Goal: Task Accomplishment & Management: Manage account settings

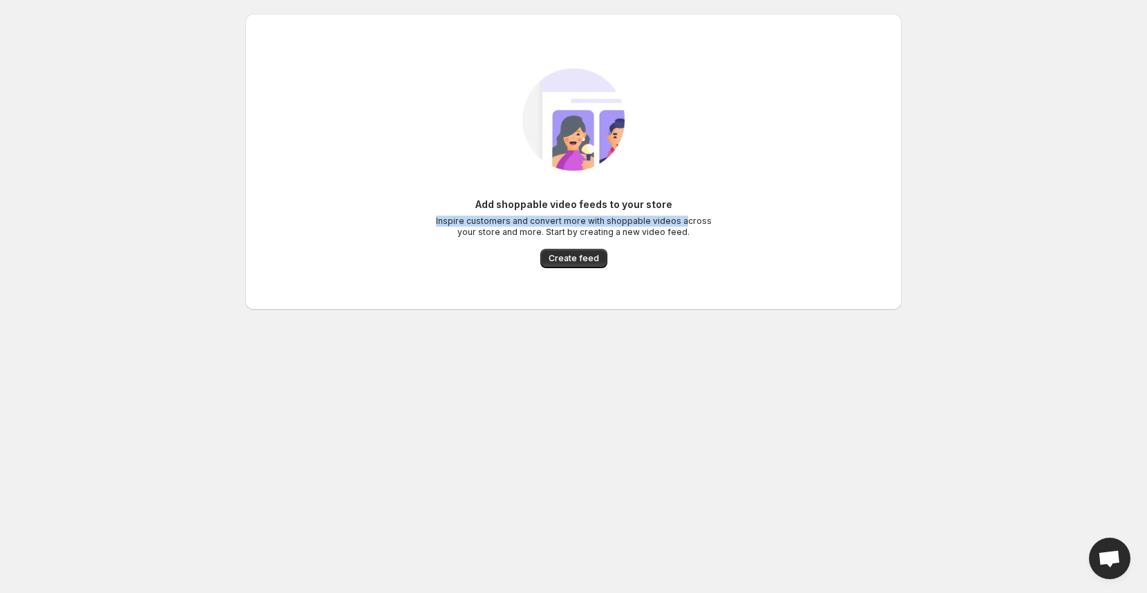
drag, startPoint x: 437, startPoint y: 201, endPoint x: 679, endPoint y: 216, distance: 242.3
click at [685, 219] on div "Add shoppable video feeds to your store Inspire customers and convert more with…" at bounding box center [573, 218] width 276 height 40
click at [717, 225] on div "Add shoppable video feeds to your store Inspire customers and convert more with…" at bounding box center [573, 161] width 634 height 240
drag, startPoint x: 712, startPoint y: 232, endPoint x: 473, endPoint y: 205, distance: 240.6
click at [473, 205] on div "Add shoppable video feeds to your store Inspire customers and convert more with…" at bounding box center [573, 161] width 634 height 240
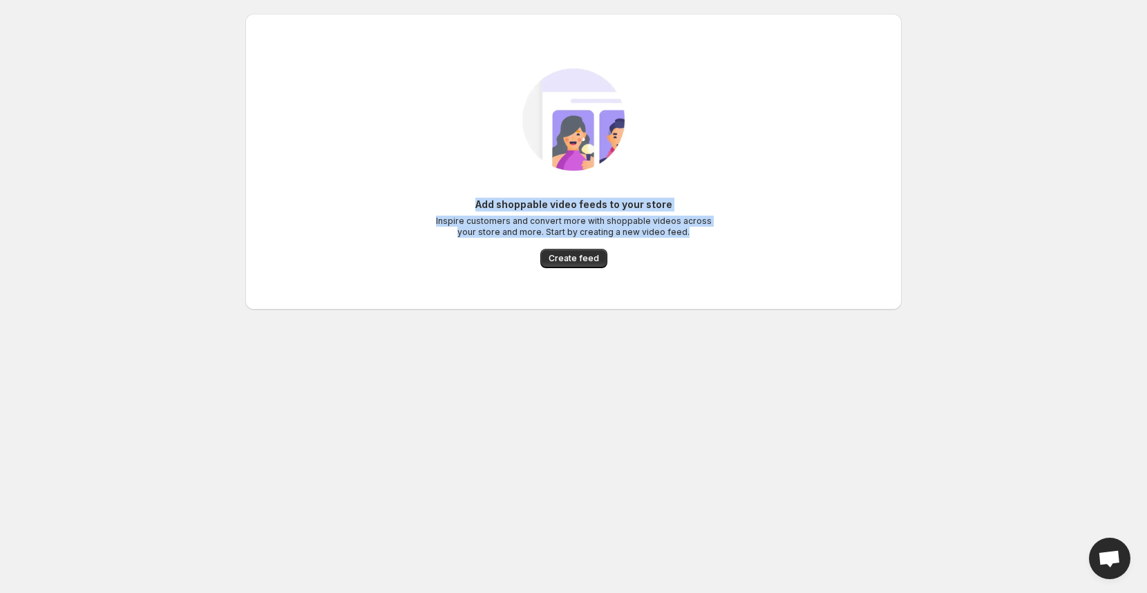
click at [464, 180] on div at bounding box center [464, 180] width 0 height 0
click at [446, 168] on div "Add shoppable video feeds to your store Inspire customers and convert more with…" at bounding box center [573, 161] width 634 height 240
drag, startPoint x: 645, startPoint y: 225, endPoint x: 484, endPoint y: 195, distance: 163.7
click at [484, 195] on div "Add shoppable video feeds to your store Inspire customers and convert more with…" at bounding box center [573, 161] width 634 height 240
click at [475, 180] on div at bounding box center [475, 180] width 0 height 0
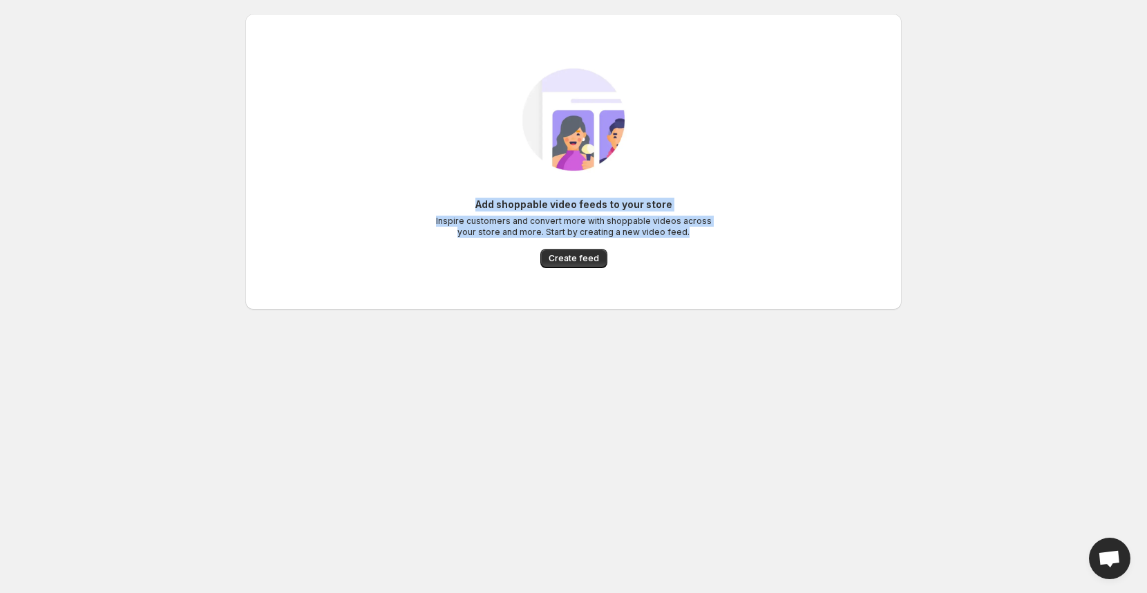
drag, startPoint x: 446, startPoint y: 189, endPoint x: 421, endPoint y: 189, distance: 24.2
click at [437, 189] on div "Add shoppable video feeds to your store Inspire customers and convert more with…" at bounding box center [573, 161] width 634 height 240
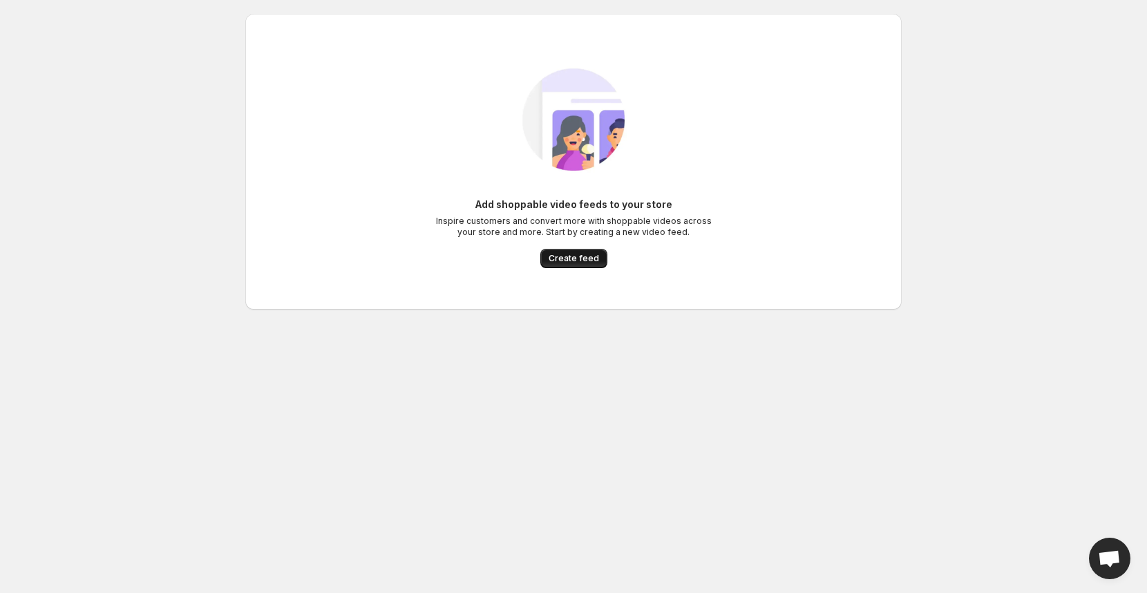
click at [576, 261] on span "Create feed" at bounding box center [574, 258] width 50 height 11
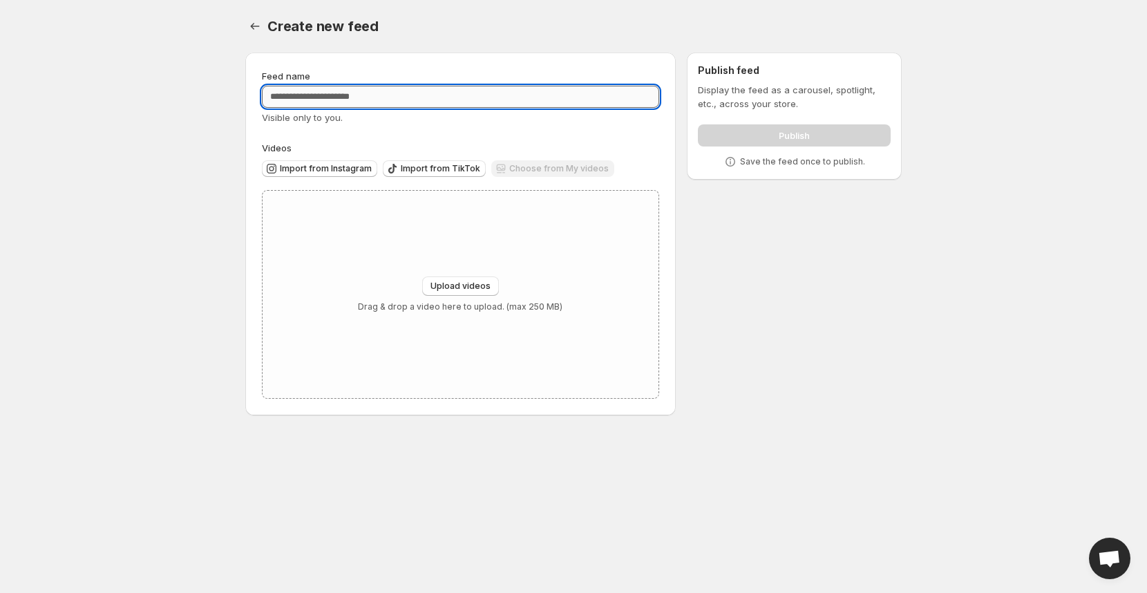
click at [401, 104] on input "Feed name" at bounding box center [460, 97] width 397 height 22
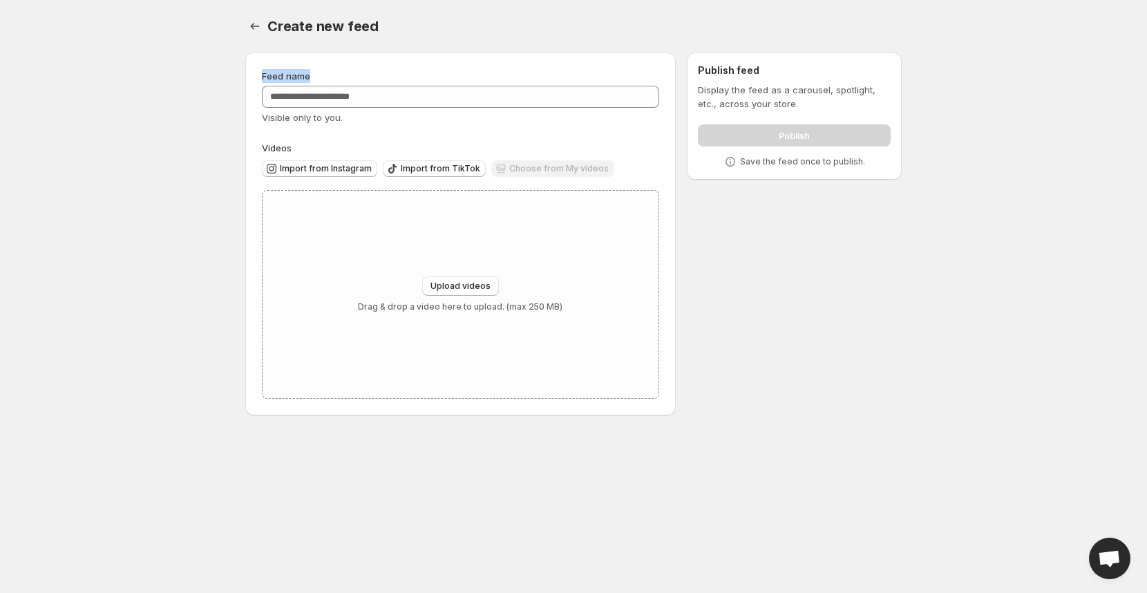
drag, startPoint x: 326, startPoint y: 78, endPoint x: 249, endPoint y: 74, distance: 76.8
click at [249, 74] on div "Feed name Visible only to you. Videos Import from Instagram Import from TikTok …" at bounding box center [460, 234] width 430 height 363
drag, startPoint x: 305, startPoint y: 147, endPoint x: 243, endPoint y: 144, distance: 61.6
click at [243, 144] on div "Feed name Visible only to you. Videos Import from Instagram Import from TikTok …" at bounding box center [567, 236] width 667 height 390
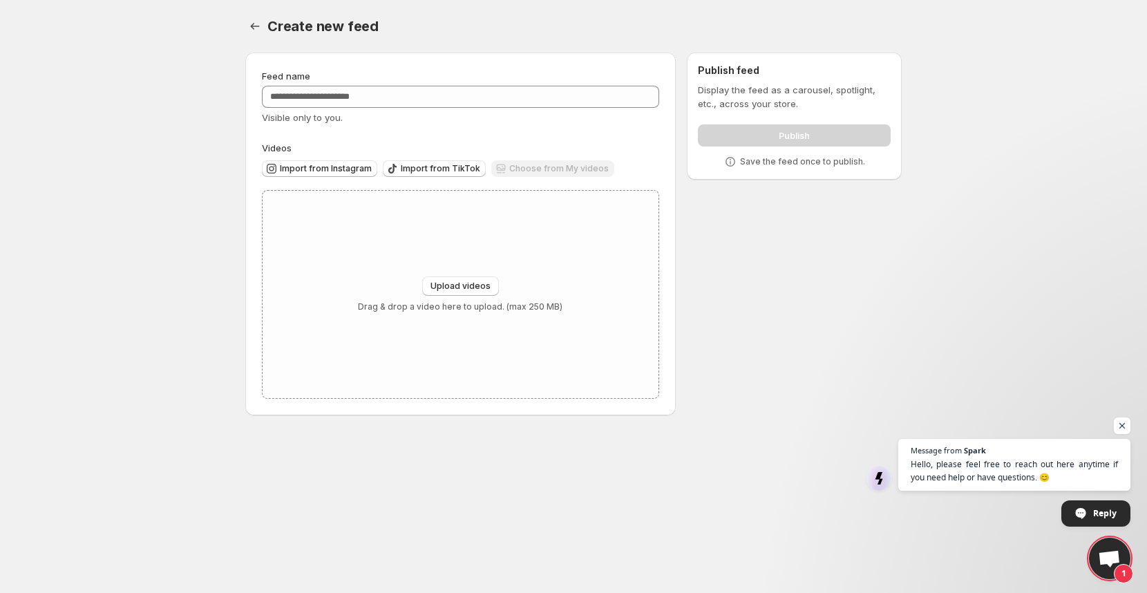
click at [833, 350] on div "Feed name Visible only to you. Videos Import from Instagram Import from TikTok …" at bounding box center [567, 236] width 667 height 390
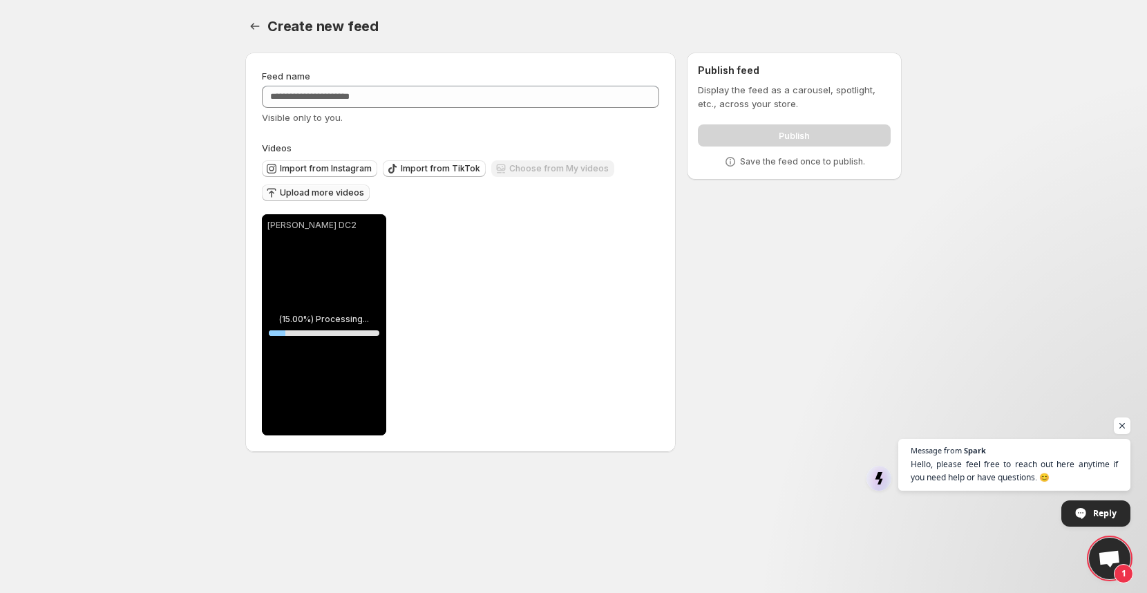
drag, startPoint x: 392, startPoint y: 200, endPoint x: 286, endPoint y: 198, distance: 106.4
click at [286, 198] on div "Import from Instagram Import from TikTok Choose from My videos Upload more vide…" at bounding box center [457, 179] width 403 height 48
click at [286, 196] on span "Upload more videos" at bounding box center [322, 192] width 84 height 11
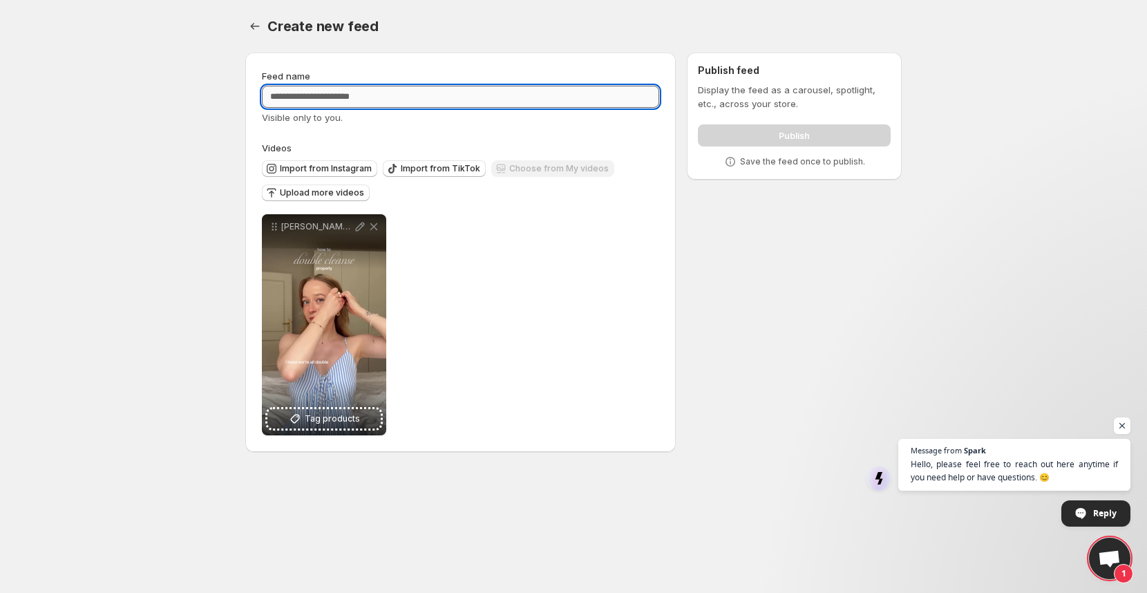
click at [389, 97] on input "Feed name" at bounding box center [460, 97] width 397 height 22
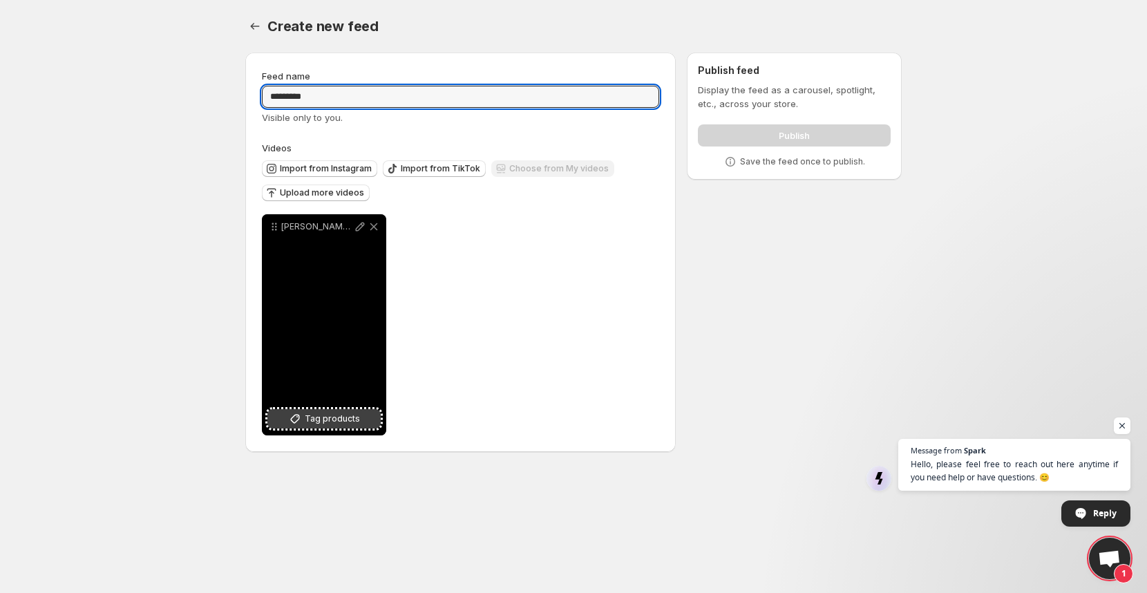
type input "*********"
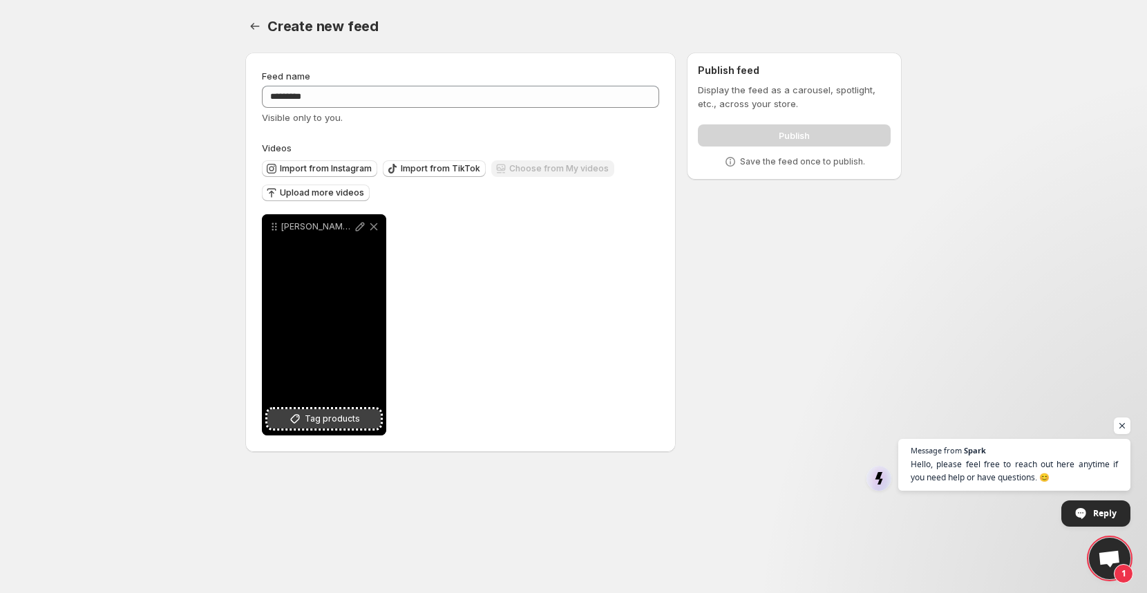
click at [322, 425] on span "Tag products" at bounding box center [332, 419] width 55 height 14
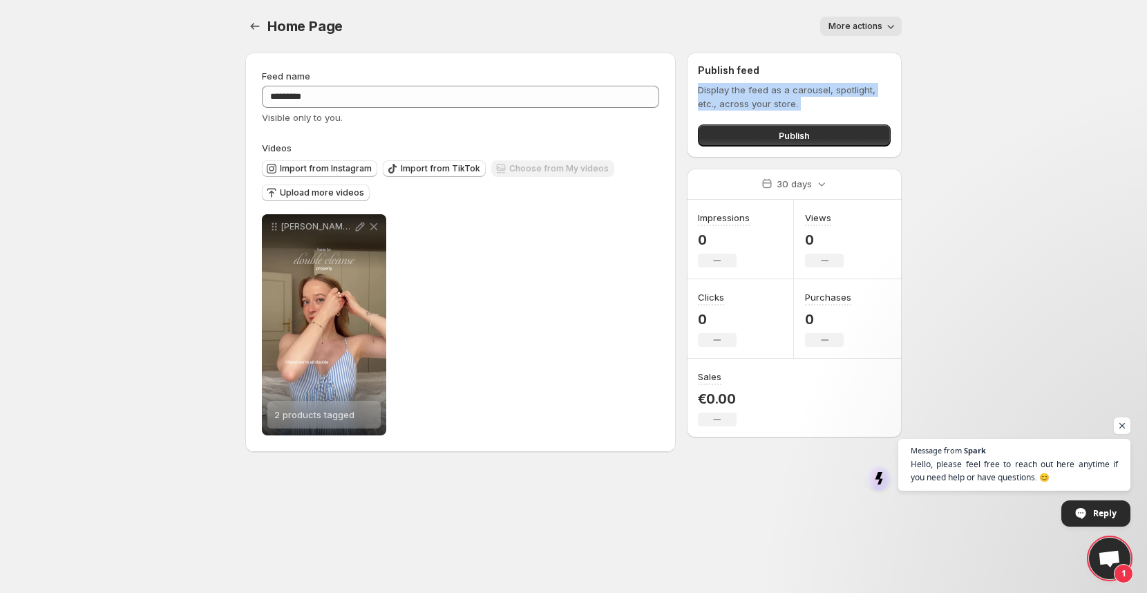
drag, startPoint x: 797, startPoint y: 117, endPoint x: 705, endPoint y: 82, distance: 98.7
click at [705, 82] on div "Publish feed Display the feed as a carousel, spotlight, etc., across your store…" at bounding box center [794, 105] width 193 height 83
click at [696, 65] on div at bounding box center [696, 65] width 0 height 0
click at [863, 28] on span "More actions" at bounding box center [855, 26] width 54 height 11
click at [744, 18] on div "More actions" at bounding box center [630, 26] width 542 height 19
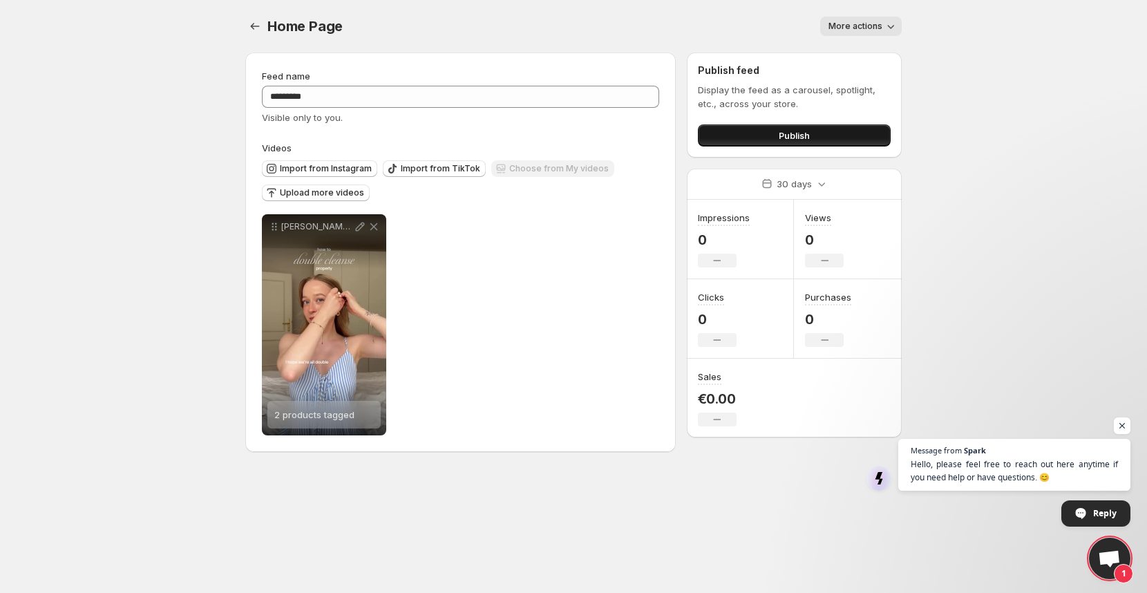
click at [748, 143] on button "Publish" at bounding box center [794, 135] width 193 height 22
click at [322, 192] on span "Upload more videos" at bounding box center [322, 192] width 84 height 11
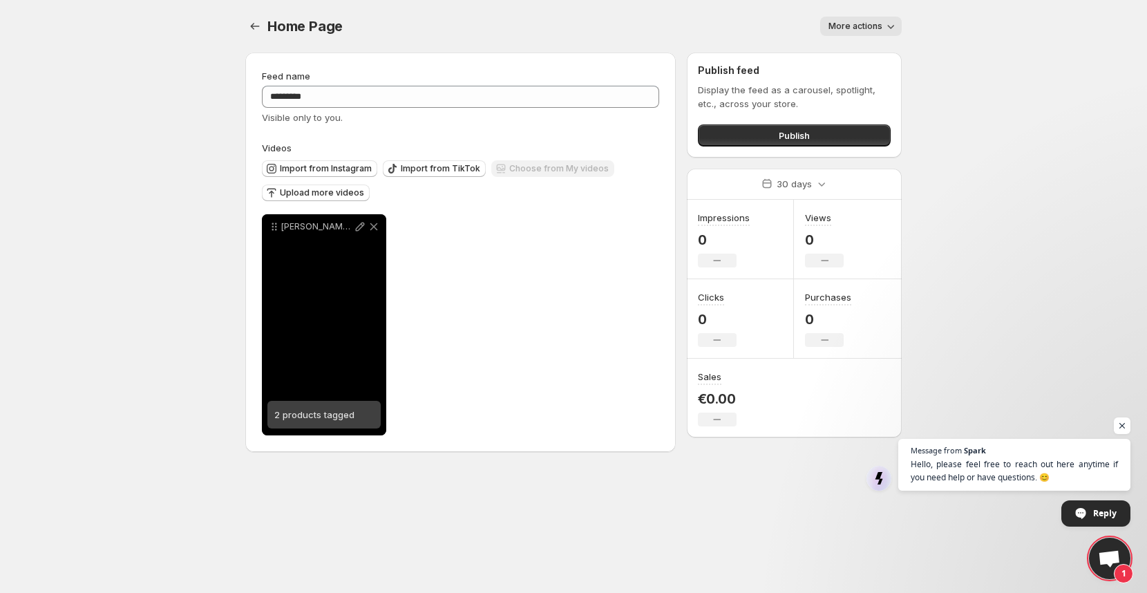
click at [345, 350] on div "[PERSON_NAME] DC2" at bounding box center [324, 324] width 124 height 221
click at [290, 422] on div "2 products tagged" at bounding box center [314, 415] width 80 height 28
click at [330, 435] on div "[PERSON_NAME] DC2" at bounding box center [324, 324] width 124 height 221
click at [330, 416] on span "3 products tagged" at bounding box center [314, 414] width 80 height 11
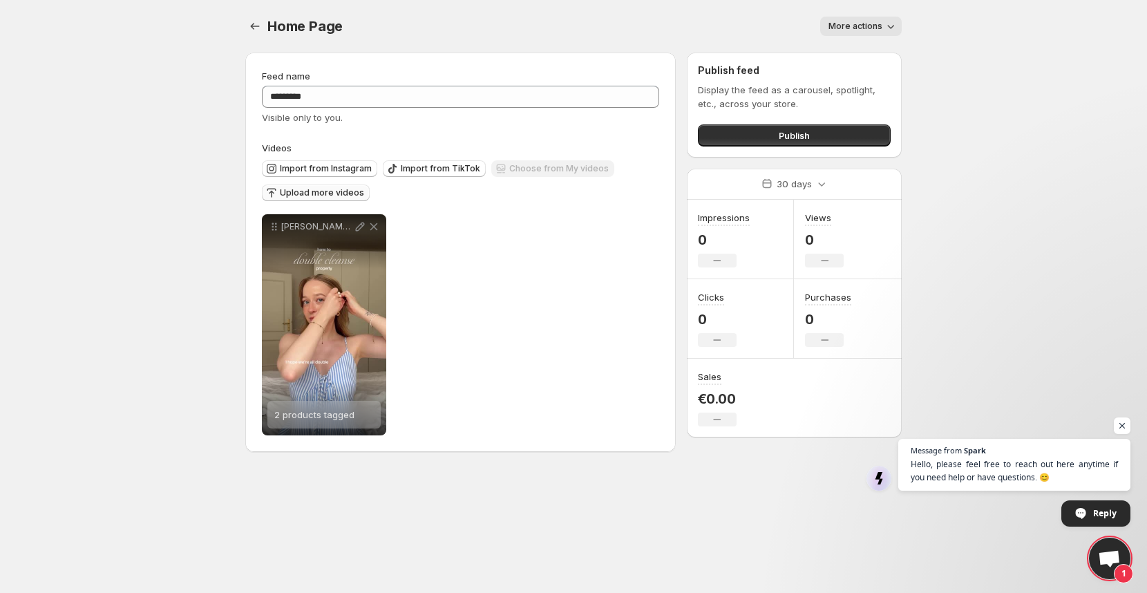
click at [296, 189] on span "Upload more videos" at bounding box center [322, 192] width 84 height 11
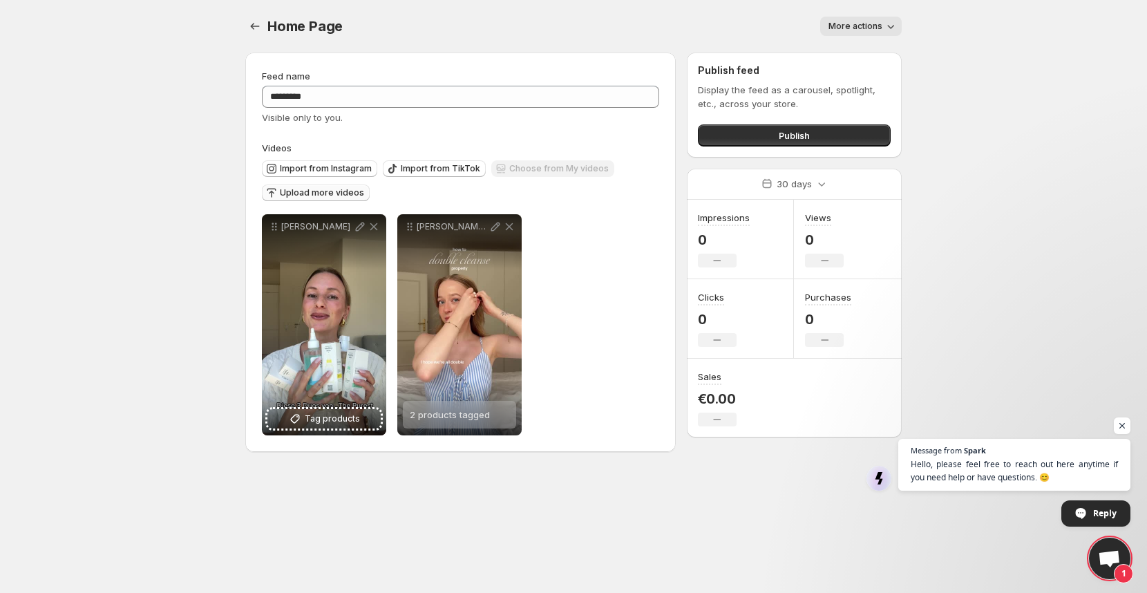
click at [317, 191] on span "Upload more videos" at bounding box center [322, 192] width 84 height 11
click at [754, 491] on body "**********" at bounding box center [573, 296] width 1147 height 593
click at [291, 184] on button "Upload more videos" at bounding box center [316, 192] width 108 height 17
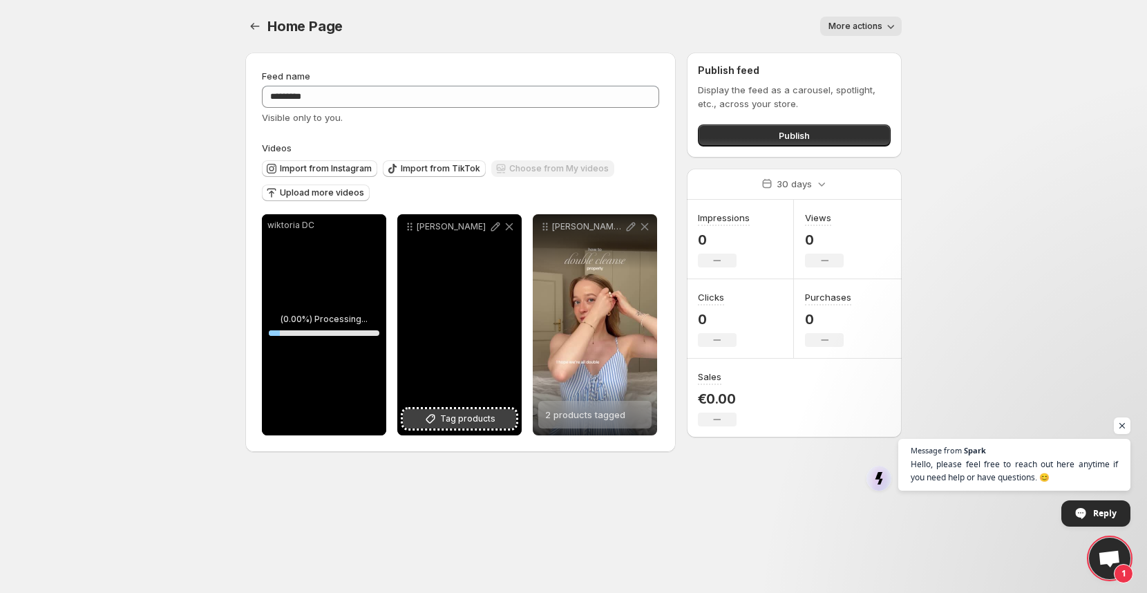
click at [467, 417] on span "Tag products" at bounding box center [467, 419] width 55 height 14
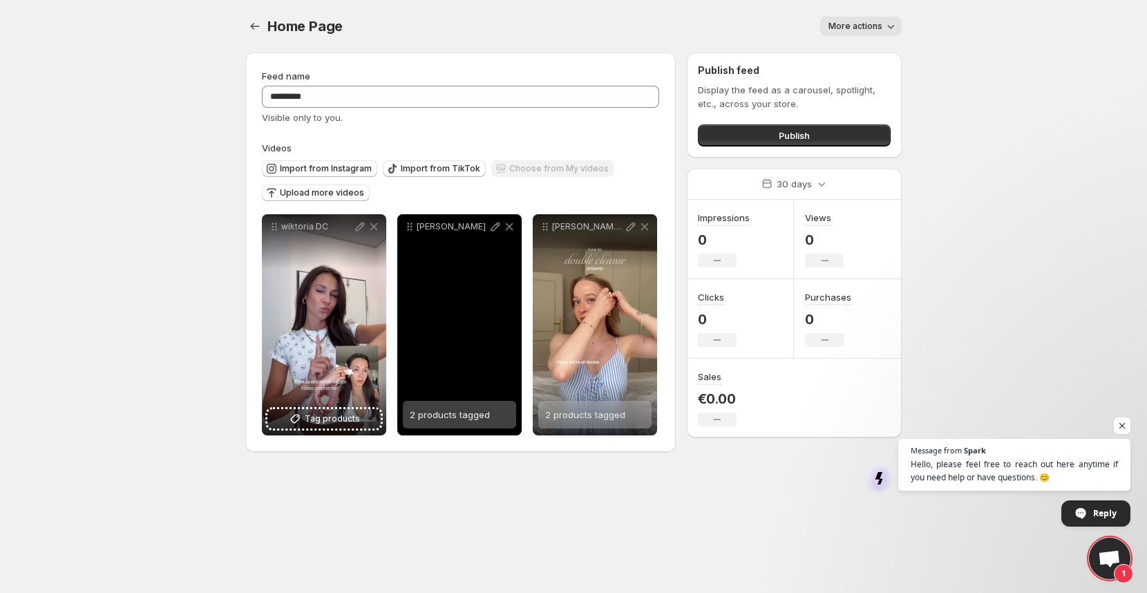
click at [456, 421] on div "2 products tagged" at bounding box center [450, 415] width 80 height 28
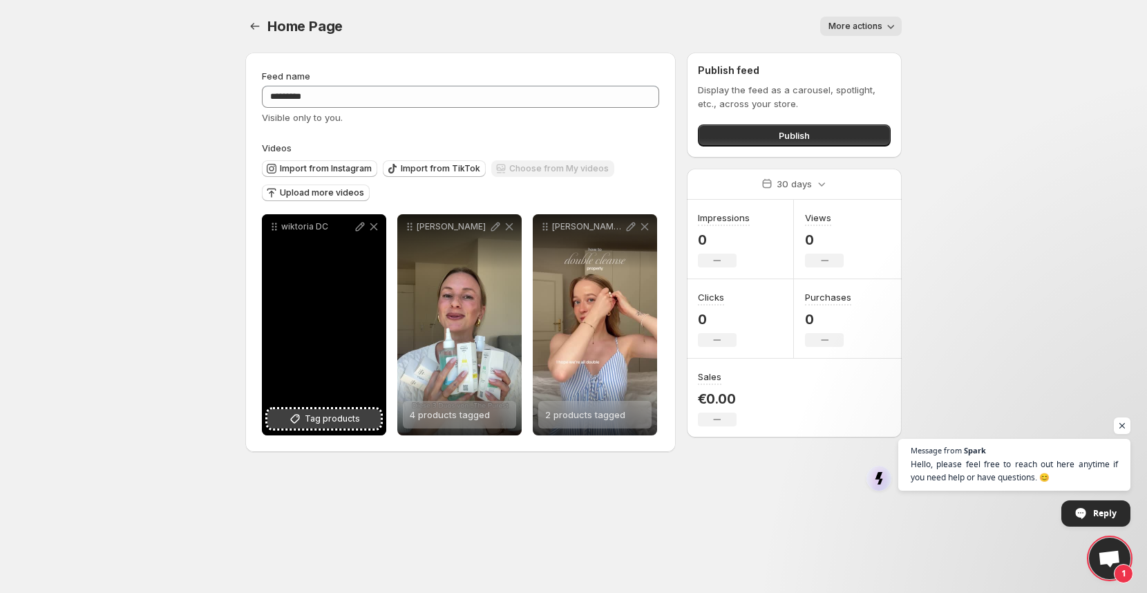
click at [337, 421] on span "Tag products" at bounding box center [332, 419] width 55 height 14
click at [324, 423] on div "Reinigungsbalsam mit feuchtigkeitsspendenden Inhaltsstoffen und Antioxidantien …" at bounding box center [334, 415] width 77 height 28
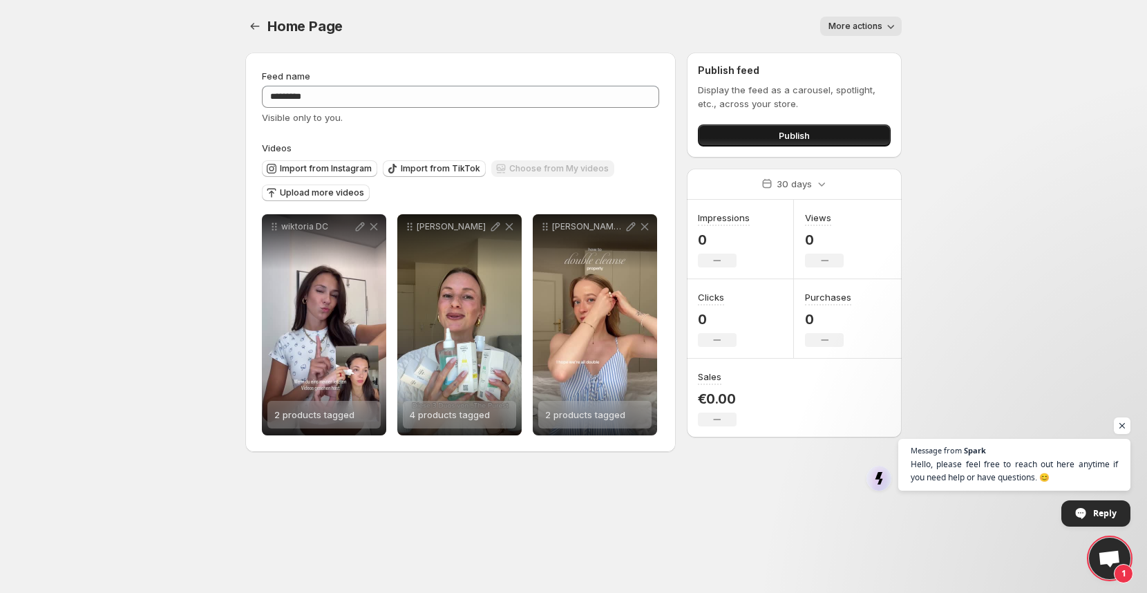
click at [743, 137] on button "Publish" at bounding box center [794, 135] width 193 height 22
click at [743, 139] on button "Publish" at bounding box center [794, 135] width 193 height 22
click at [1130, 424] on body "**********" at bounding box center [573, 296] width 1147 height 593
click at [801, 132] on span "Publish" at bounding box center [794, 136] width 31 height 14
drag, startPoint x: 819, startPoint y: 236, endPoint x: 701, endPoint y: 236, distance: 118.1
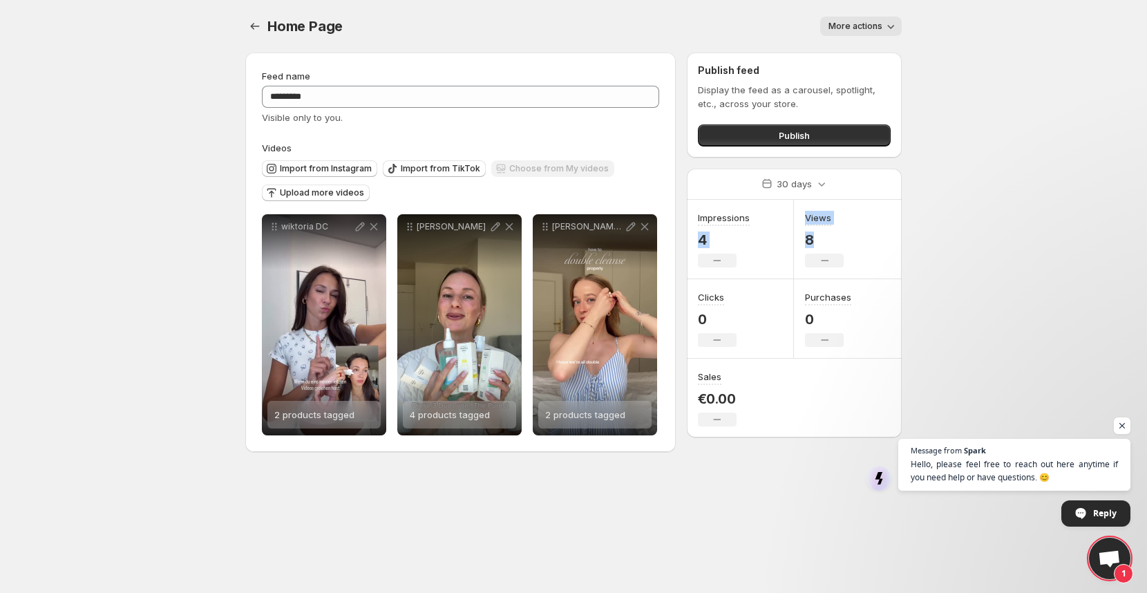
click at [701, 236] on div "Impressions 4 No change Views 8 No change Clicks 0 No change Purchases 0 No cha…" at bounding box center [794, 319] width 215 height 238
click at [954, 238] on body "**********" at bounding box center [573, 296] width 1147 height 593
click at [811, 174] on div "30 days" at bounding box center [794, 183] width 74 height 19
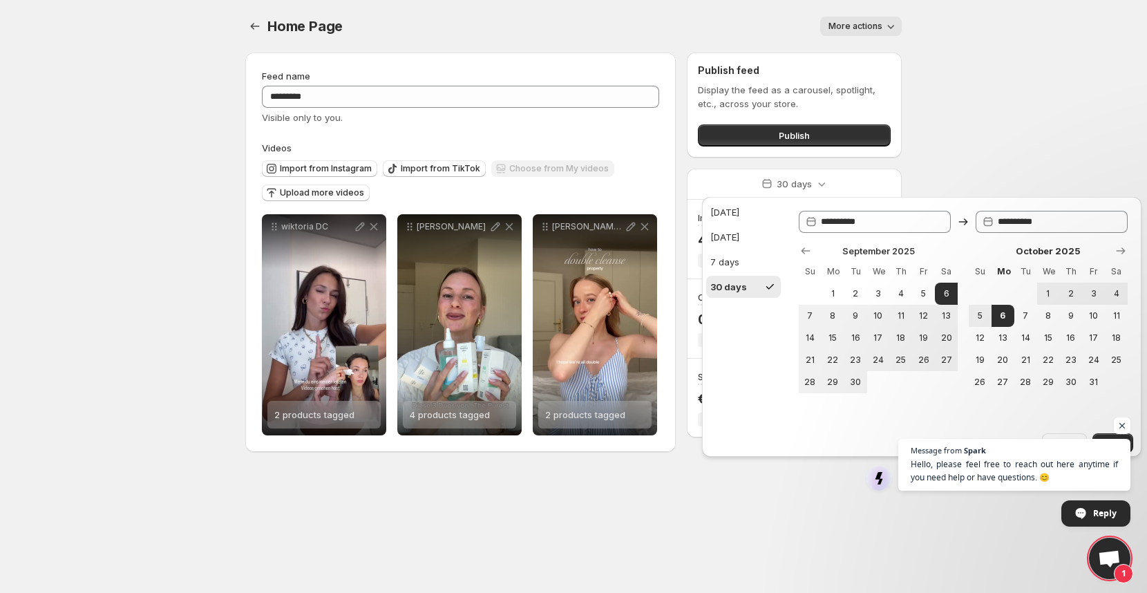
click at [965, 142] on body "**********" at bounding box center [573, 296] width 1147 height 593
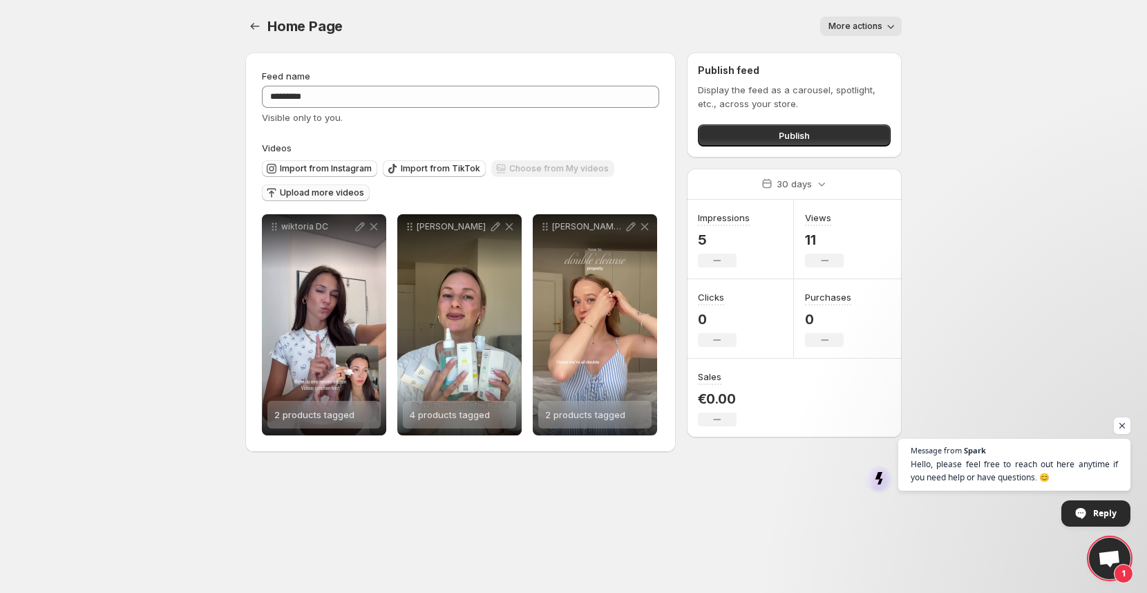
click at [322, 196] on span "Upload more videos" at bounding box center [322, 192] width 84 height 11
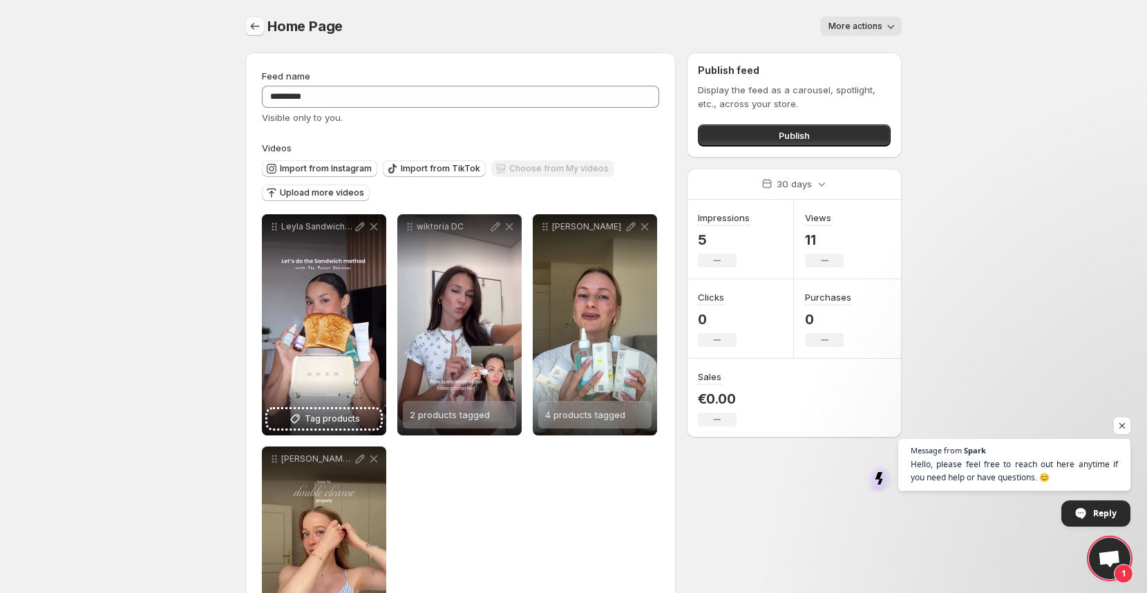
click at [254, 26] on icon "Settings" at bounding box center [255, 26] width 14 height 14
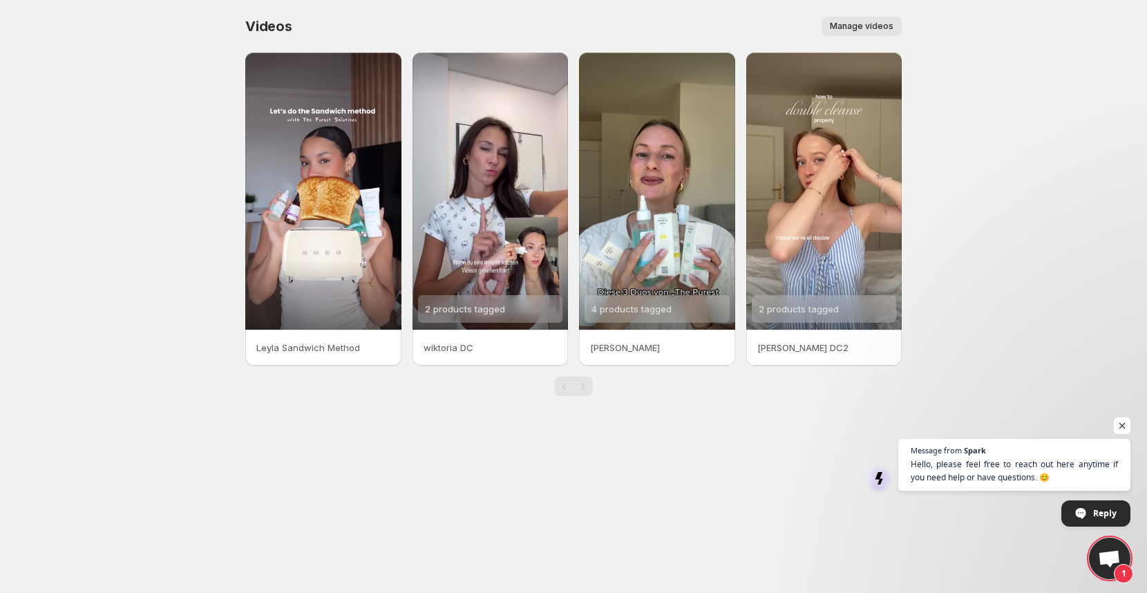
click at [1121, 428] on span "Open chat" at bounding box center [1122, 425] width 17 height 17
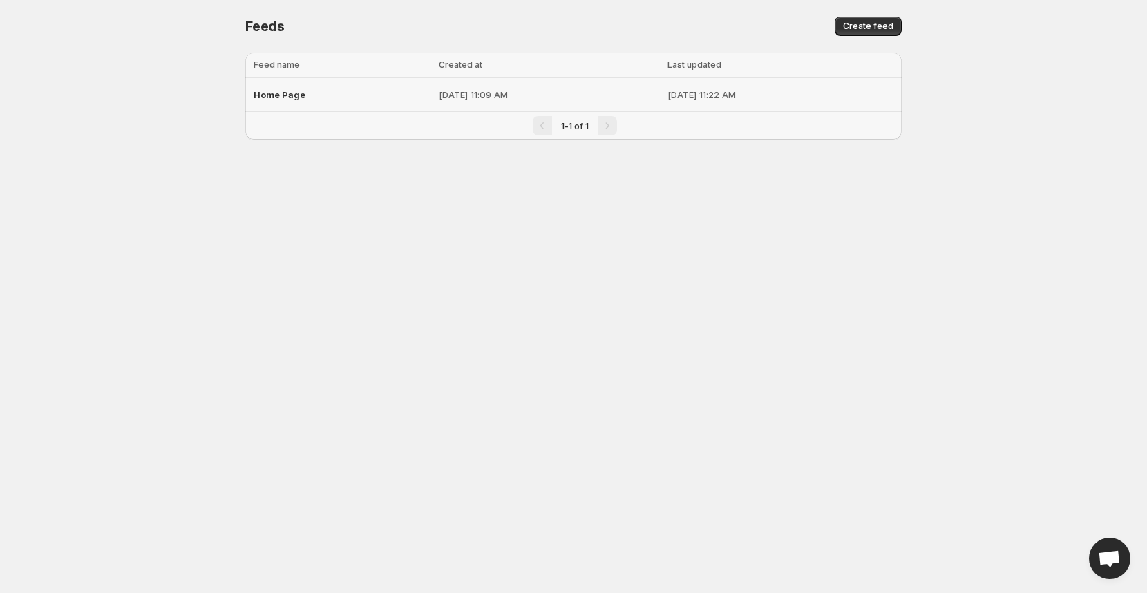
click at [306, 98] on div "Home Page" at bounding box center [342, 94] width 177 height 25
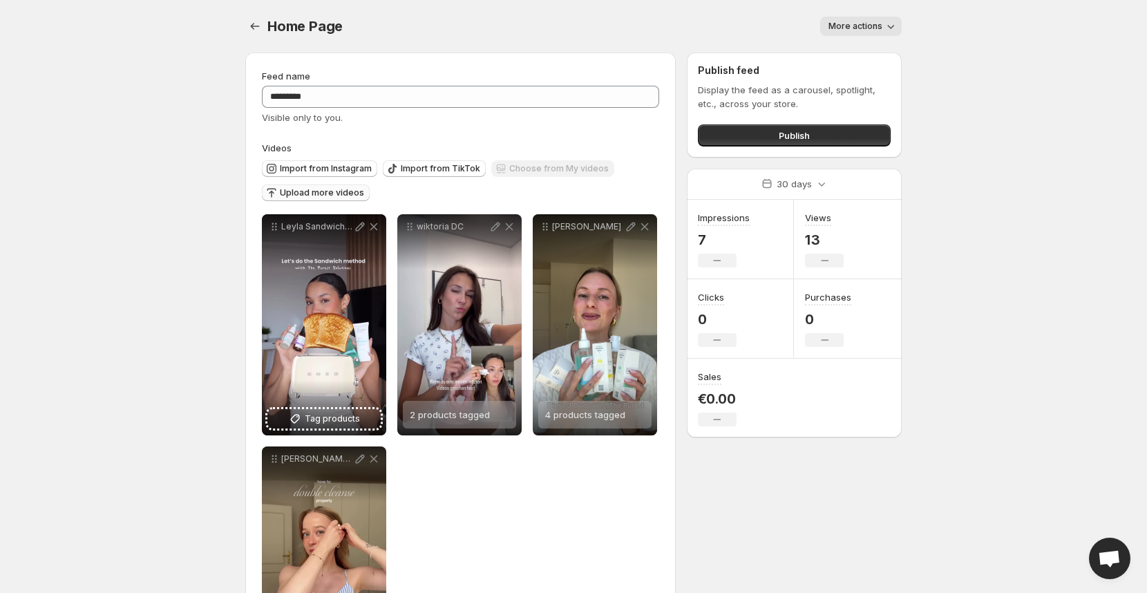
click at [316, 193] on span "Upload more videos" at bounding box center [322, 192] width 84 height 11
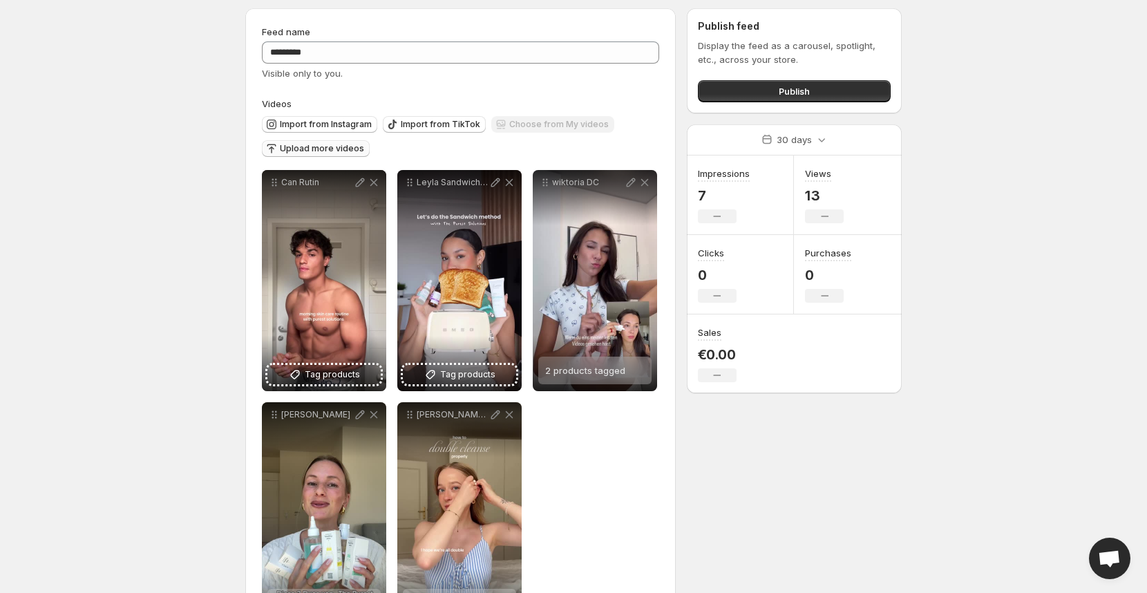
scroll to position [63, 0]
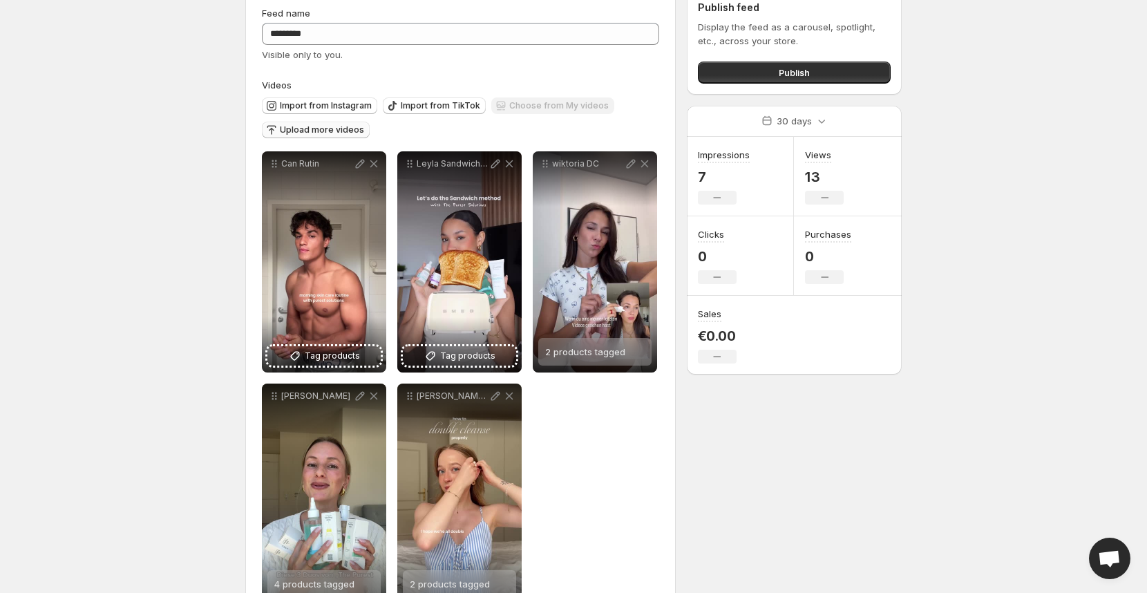
click at [316, 132] on span "Upload more videos" at bounding box center [322, 129] width 84 height 11
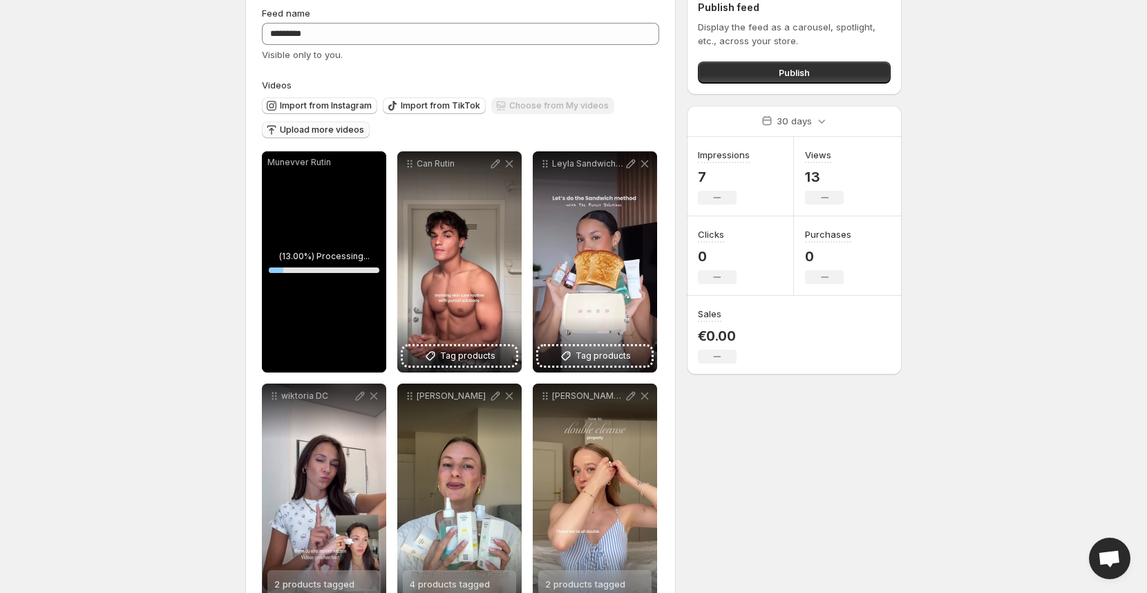
scroll to position [108, 0]
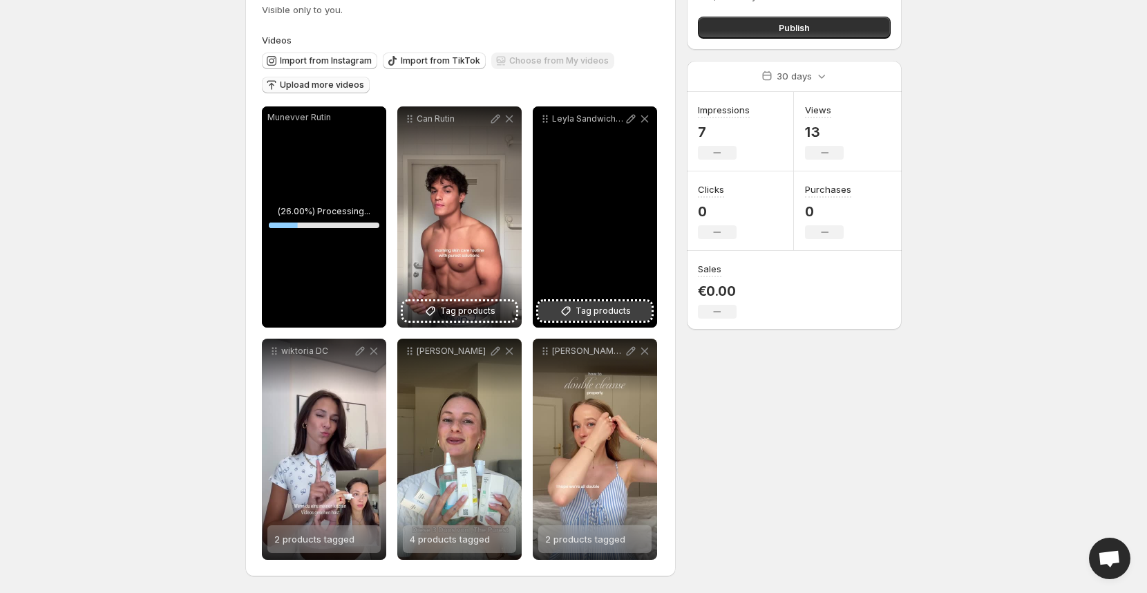
click at [603, 310] on span "Tag products" at bounding box center [603, 311] width 55 height 14
click at [584, 311] on span "3 products tagged" at bounding box center [585, 306] width 80 height 11
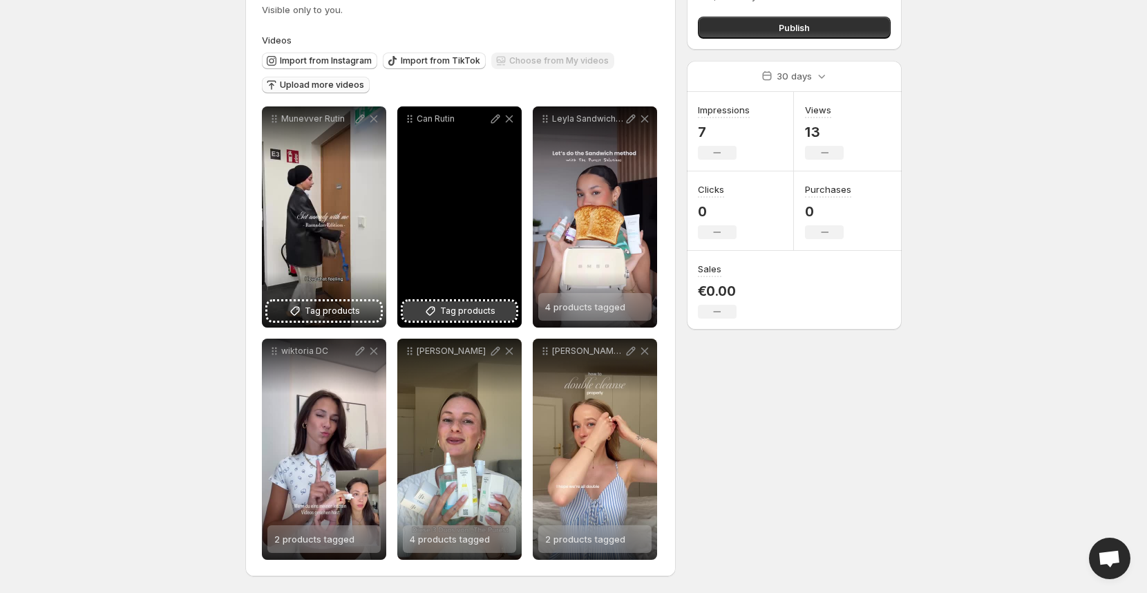
click at [448, 309] on span "Tag products" at bounding box center [467, 311] width 55 height 14
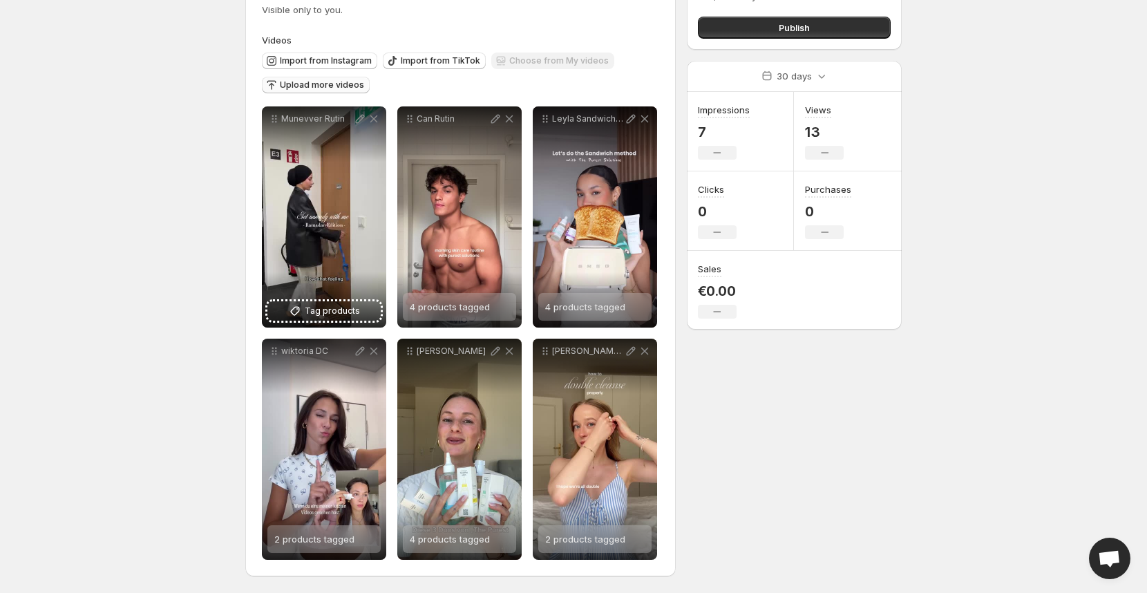
click at [308, 324] on div "Munevver Rutin" at bounding box center [324, 216] width 124 height 221
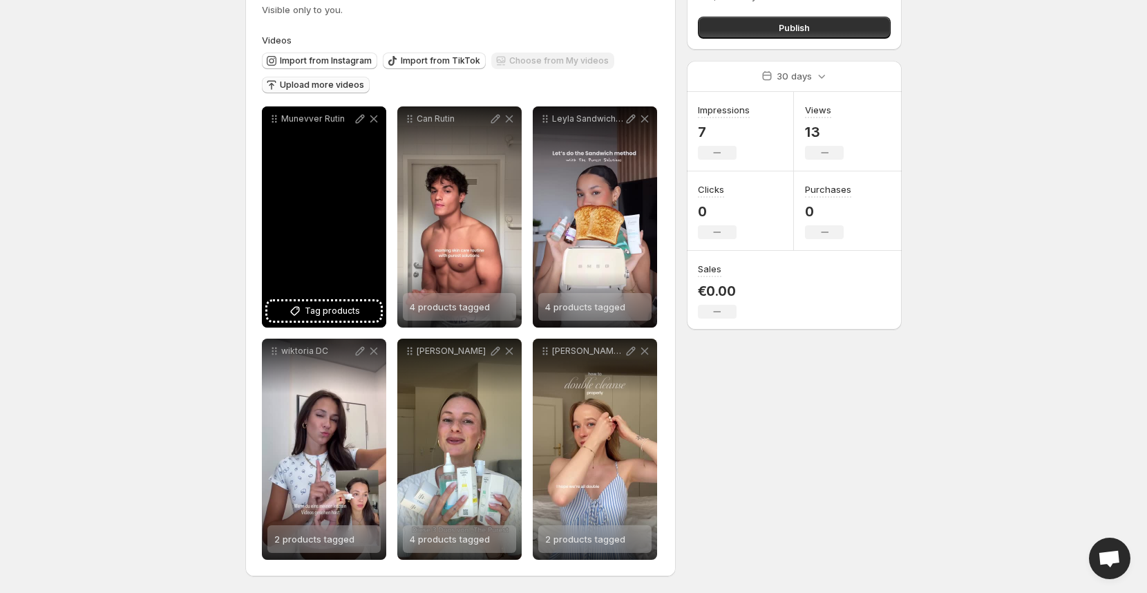
click at [308, 321] on div "Munevver Rutin" at bounding box center [324, 216] width 124 height 221
click at [308, 312] on span "Tag products" at bounding box center [332, 311] width 55 height 14
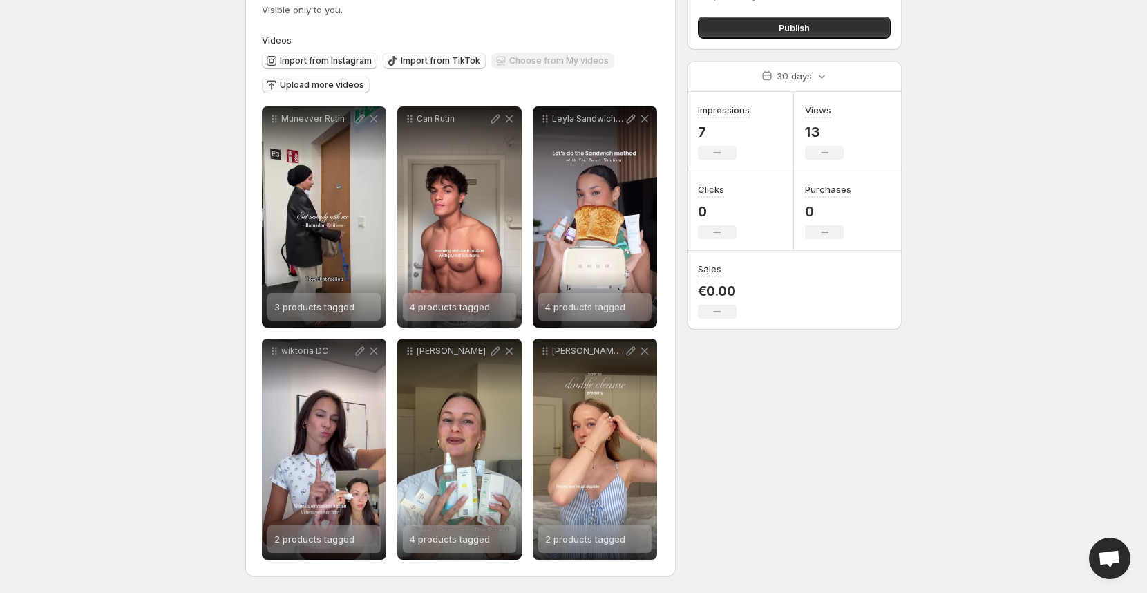
scroll to position [0, 0]
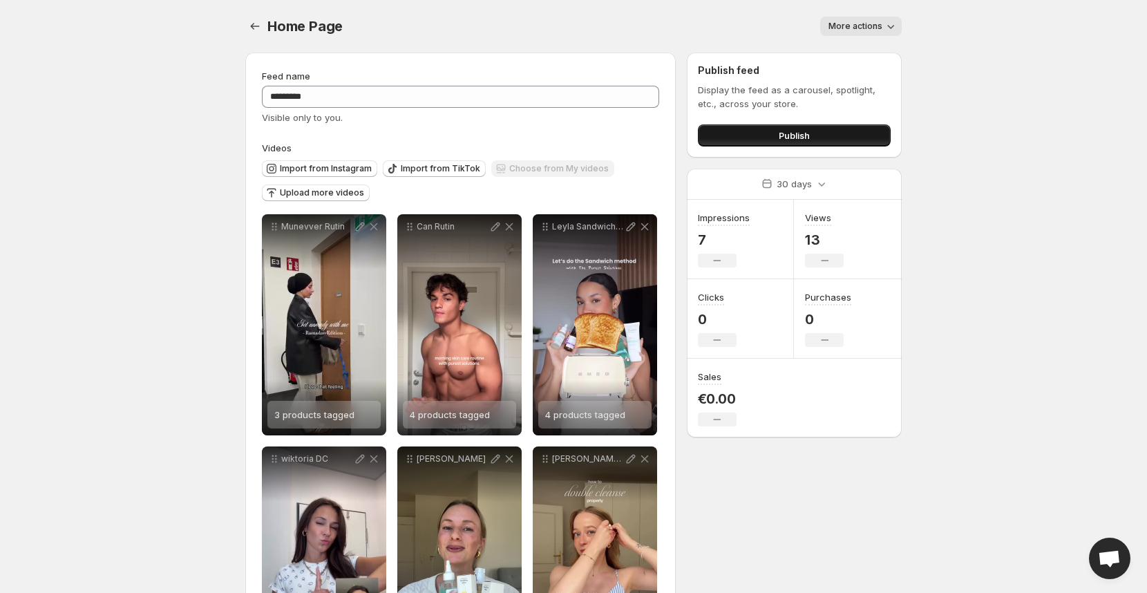
click at [794, 127] on button "Publish" at bounding box center [794, 135] width 193 height 22
click at [755, 132] on button "Publish" at bounding box center [794, 135] width 193 height 22
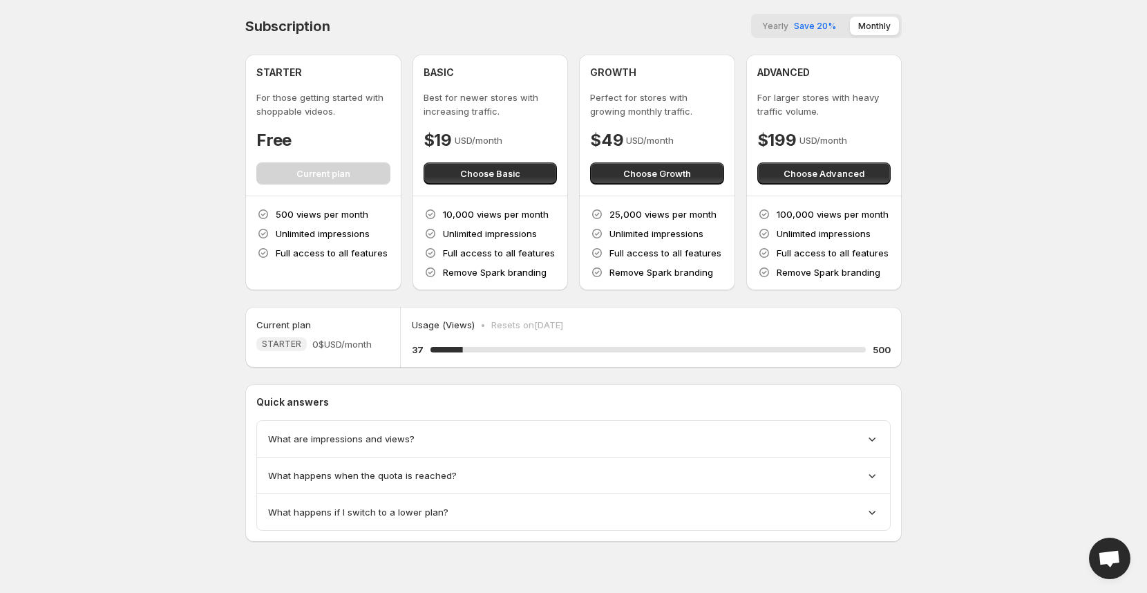
click at [288, 343] on span "STARTER" at bounding box center [281, 344] width 39 height 11
click at [339, 343] on span "0$ USD/month" at bounding box center [341, 344] width 59 height 14
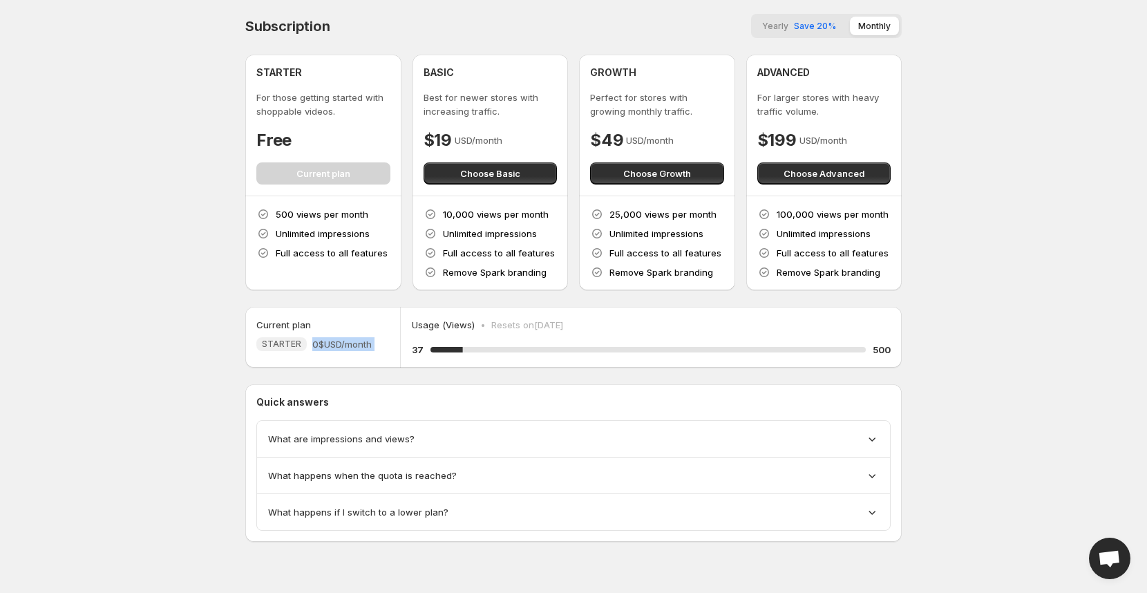
click at [339, 343] on span "0$ USD/month" at bounding box center [341, 344] width 59 height 14
click at [330, 319] on div at bounding box center [330, 319] width 0 height 0
click at [453, 318] on p "Usage (Views)" at bounding box center [443, 325] width 63 height 14
click at [453, 325] on p "Usage (Views)" at bounding box center [443, 325] width 63 height 14
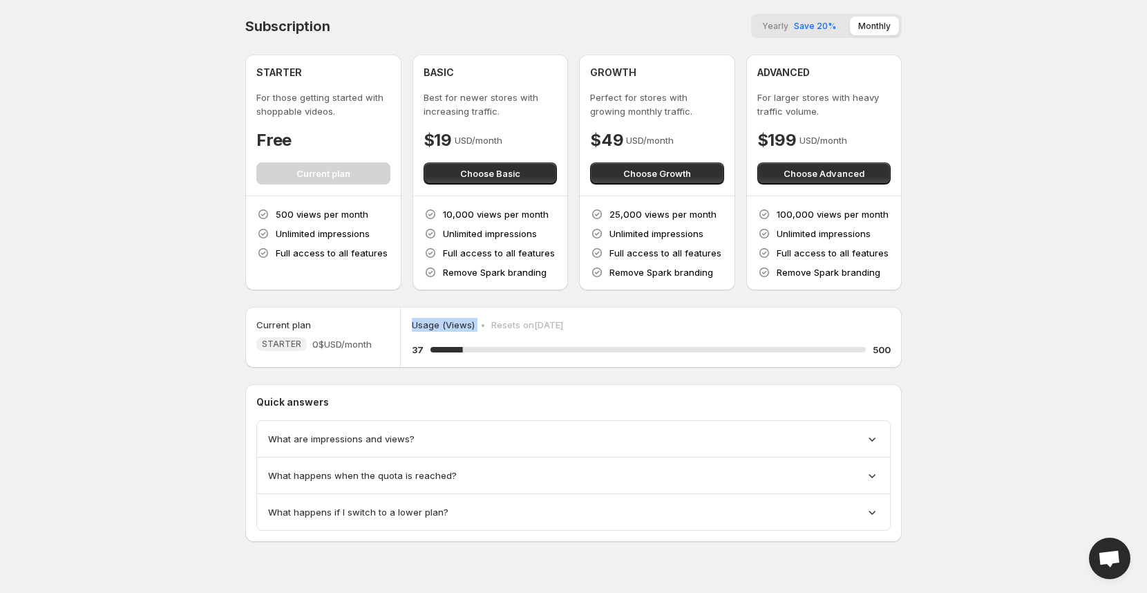
click at [453, 325] on p "Usage (Views)" at bounding box center [443, 325] width 63 height 14
click at [444, 330] on div at bounding box center [444, 330] width 0 height 0
click at [526, 582] on div "Close" at bounding box center [573, 582] width 1147 height 0
drag, startPoint x: 408, startPoint y: 428, endPoint x: 232, endPoint y: 429, distance: 175.5
click at [232, 429] on div "Subscription Yearly Save 20% Monthly STARTER For those getting started with sho…" at bounding box center [574, 291] width 690 height 582
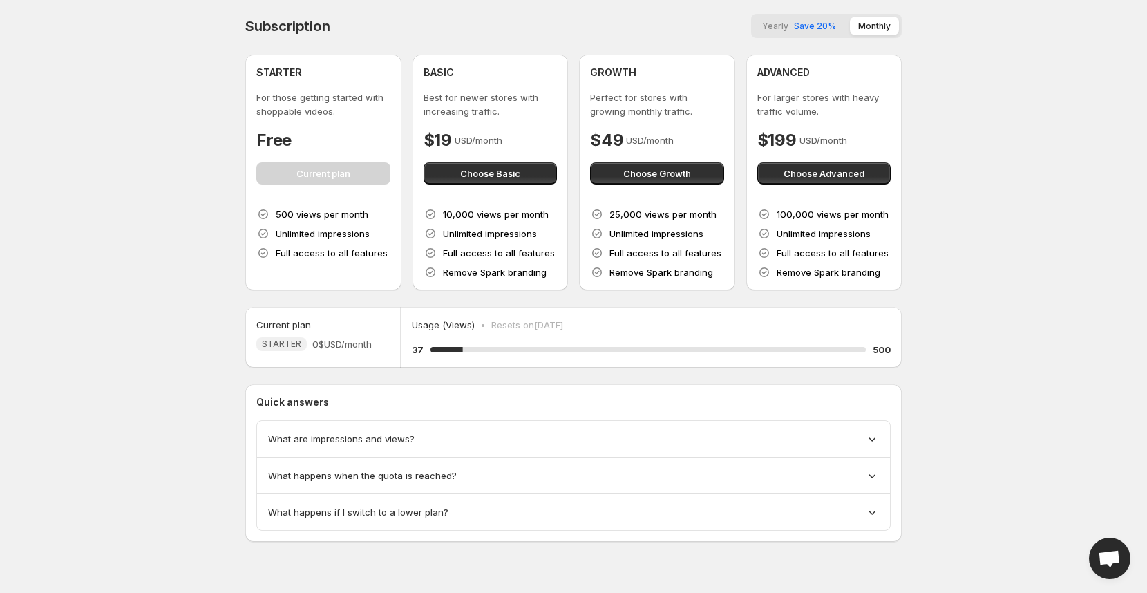
click at [325, 432] on span "What are impressions and views?" at bounding box center [341, 439] width 146 height 14
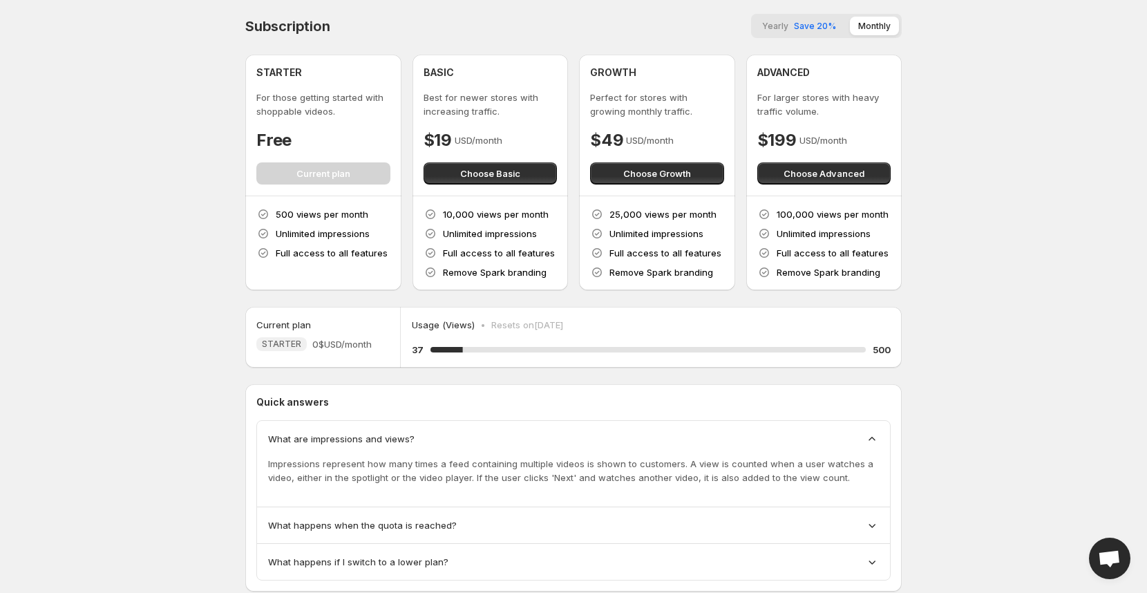
click at [419, 437] on div "What are impressions and views?" at bounding box center [573, 439] width 611 height 14
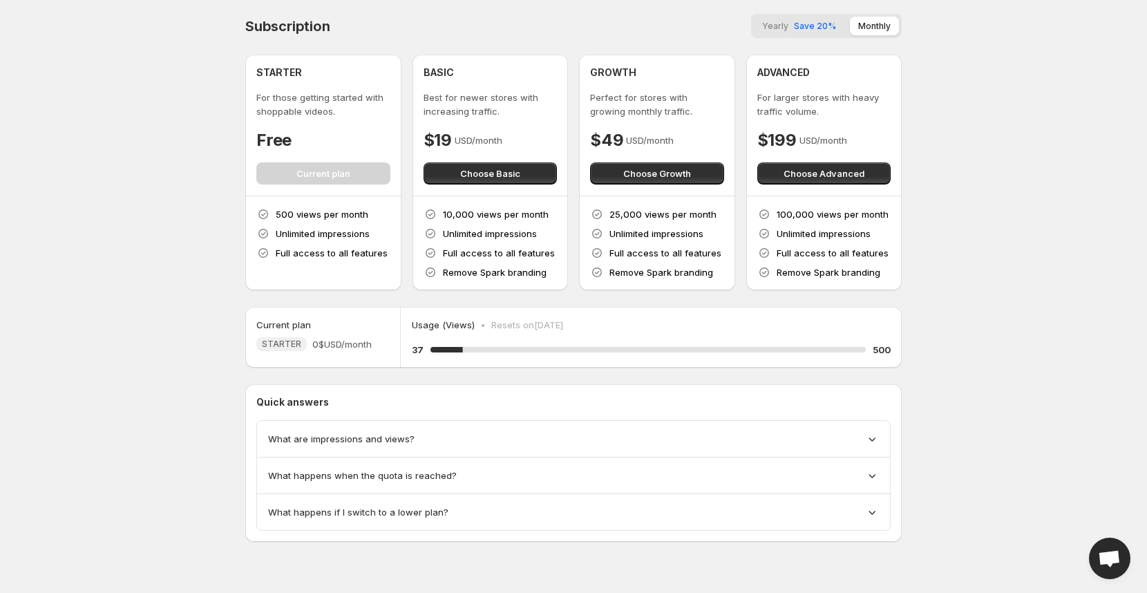
click at [419, 438] on div "What are impressions and views?" at bounding box center [573, 439] width 611 height 14
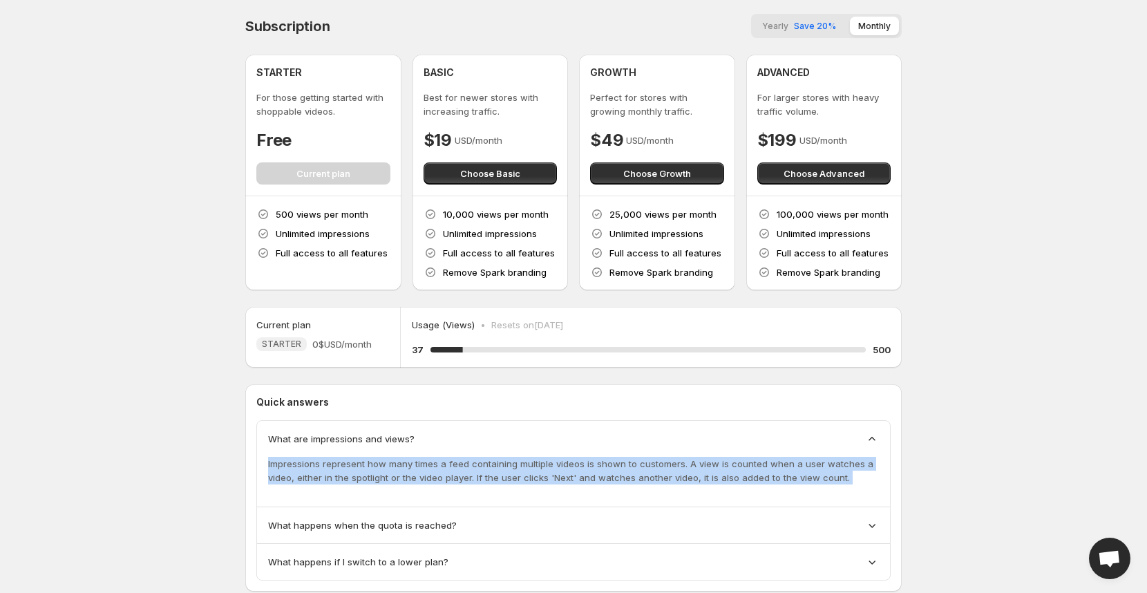
click at [423, 464] on p "Impressions represent how many times a feed containing multiple videos is shown…" at bounding box center [573, 471] width 611 height 28
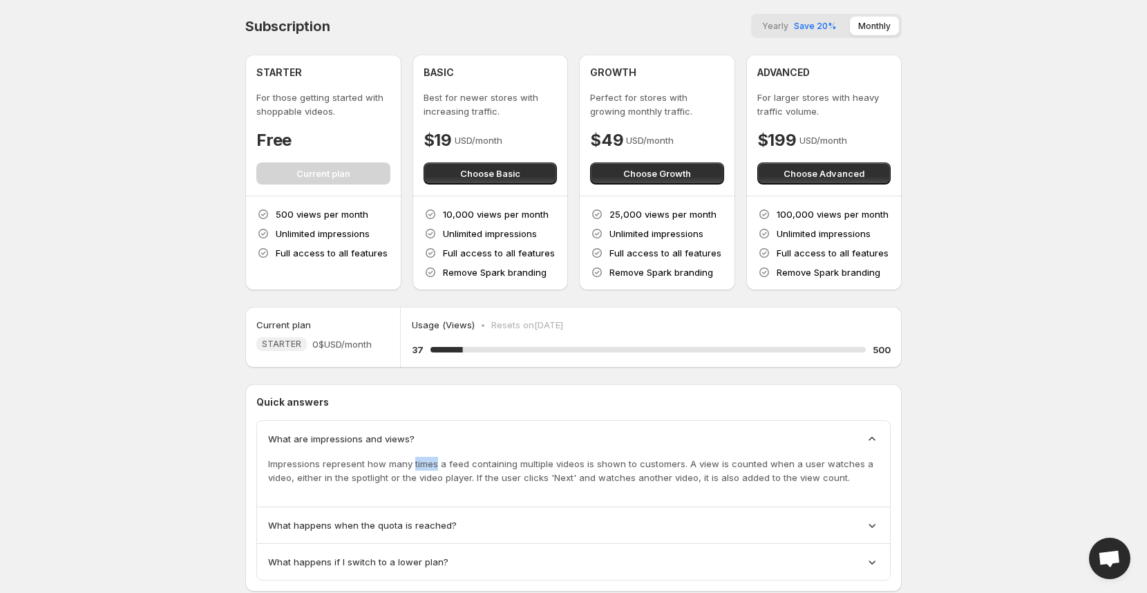
click at [423, 464] on p "Impressions represent how many times a feed containing multiple videos is shown…" at bounding box center [573, 471] width 611 height 28
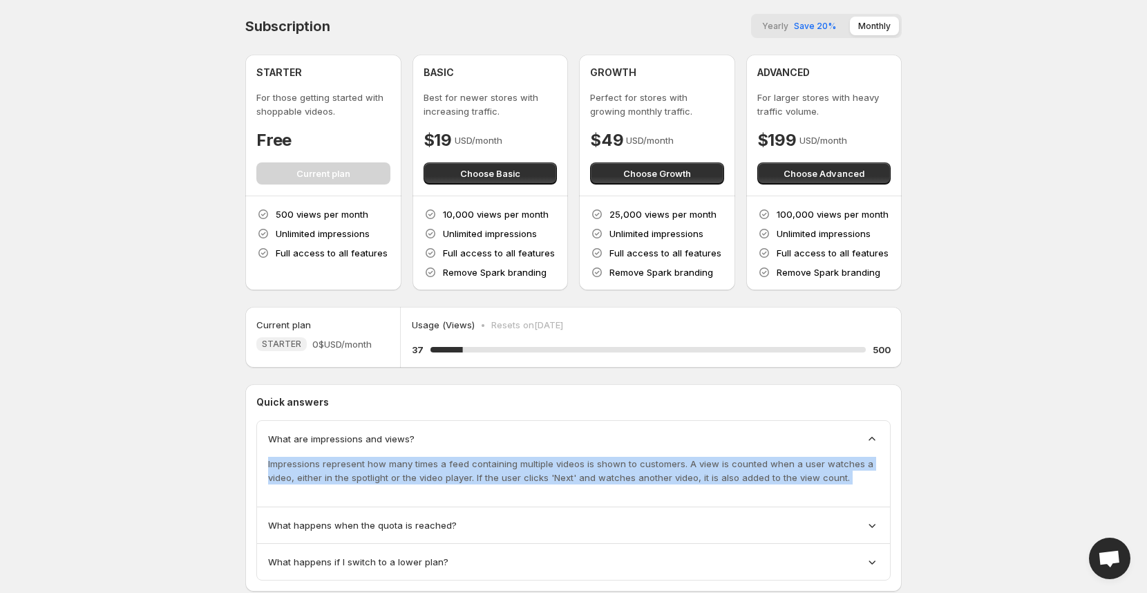
click at [423, 464] on p "Impressions represent how many times a feed containing multiple videos is shown…" at bounding box center [573, 471] width 611 height 28
click at [428, 476] on p "Impressions represent how many times a feed containing multiple videos is shown…" at bounding box center [573, 471] width 611 height 28
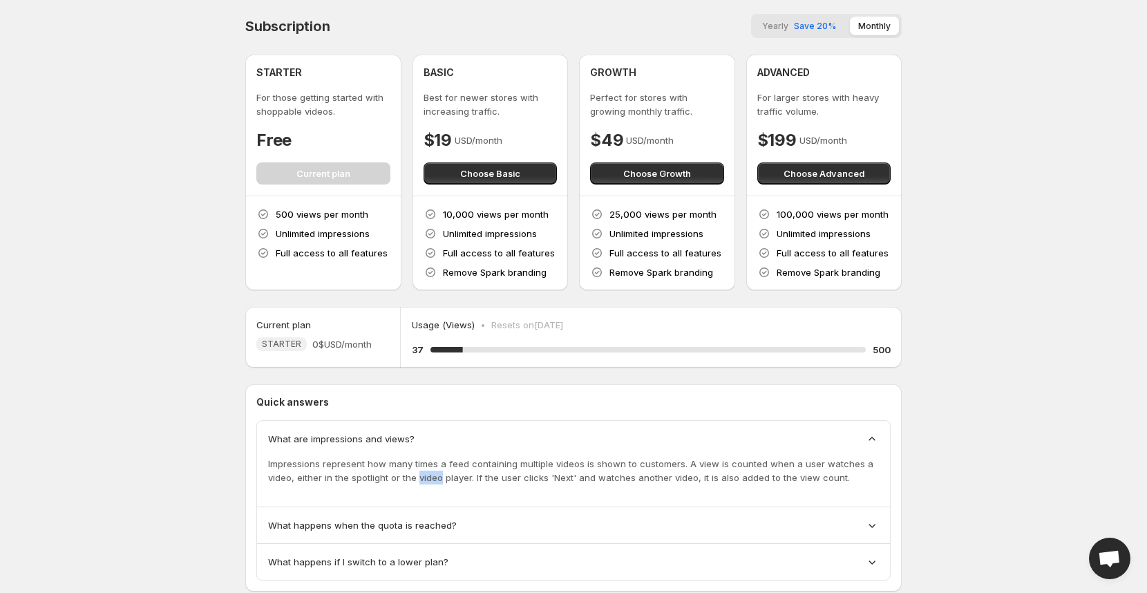
click at [428, 476] on p "Impressions represent how many times a feed containing multiple videos is shown…" at bounding box center [573, 471] width 611 height 28
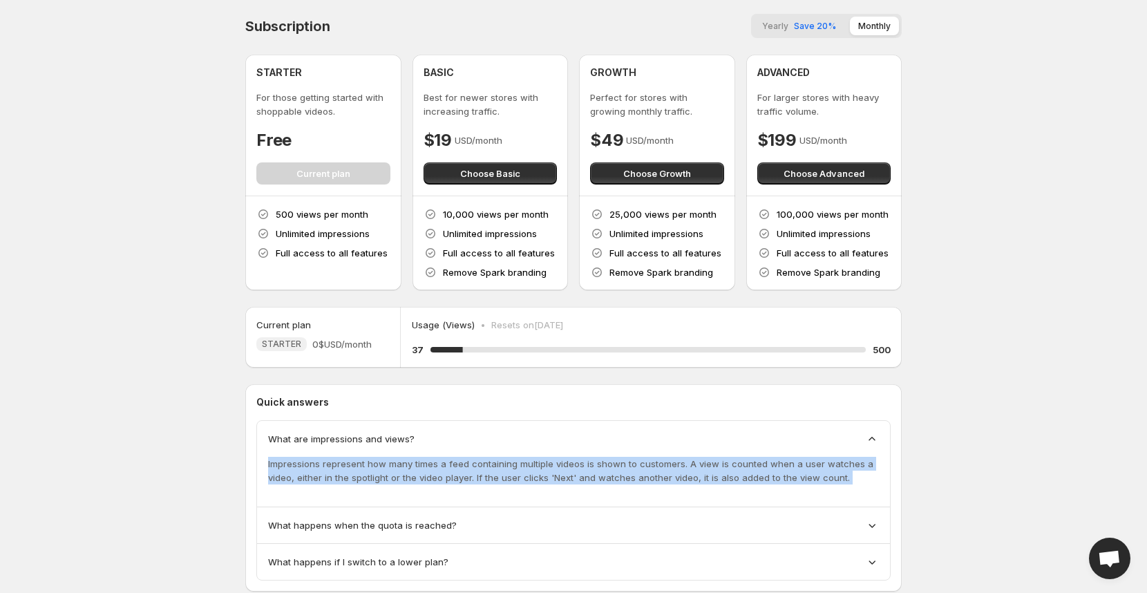
click at [428, 476] on p "Impressions represent how many times a feed containing multiple videos is shown…" at bounding box center [573, 471] width 611 height 28
click at [430, 462] on p "Impressions represent how many times a feed containing multiple videos is shown…" at bounding box center [573, 471] width 611 height 28
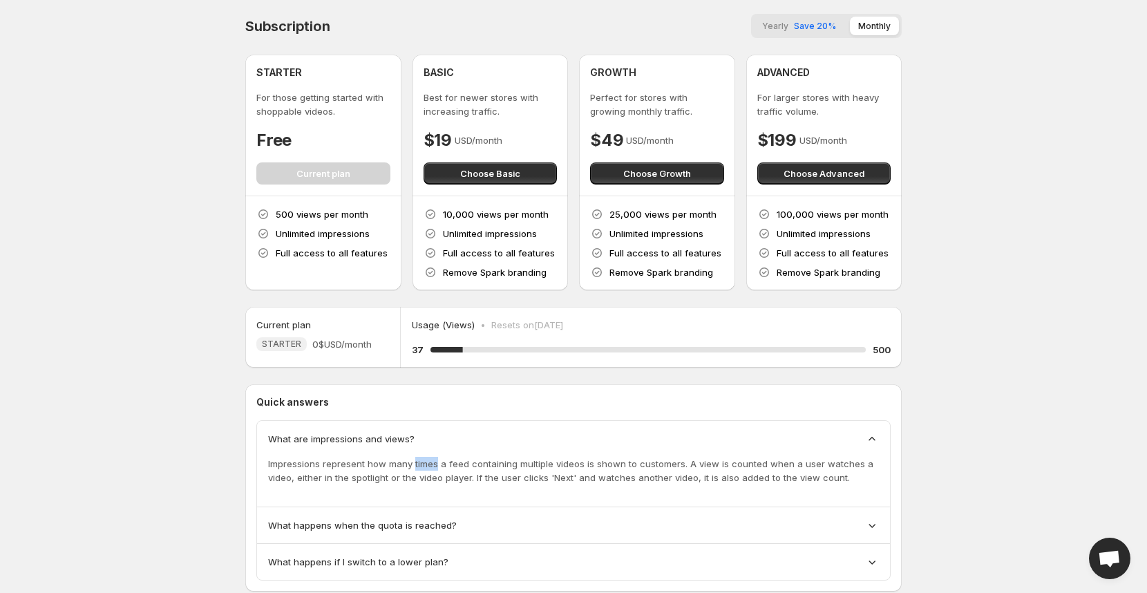
click at [430, 462] on p "Impressions represent how many times a feed containing multiple videos is shown…" at bounding box center [573, 471] width 611 height 28
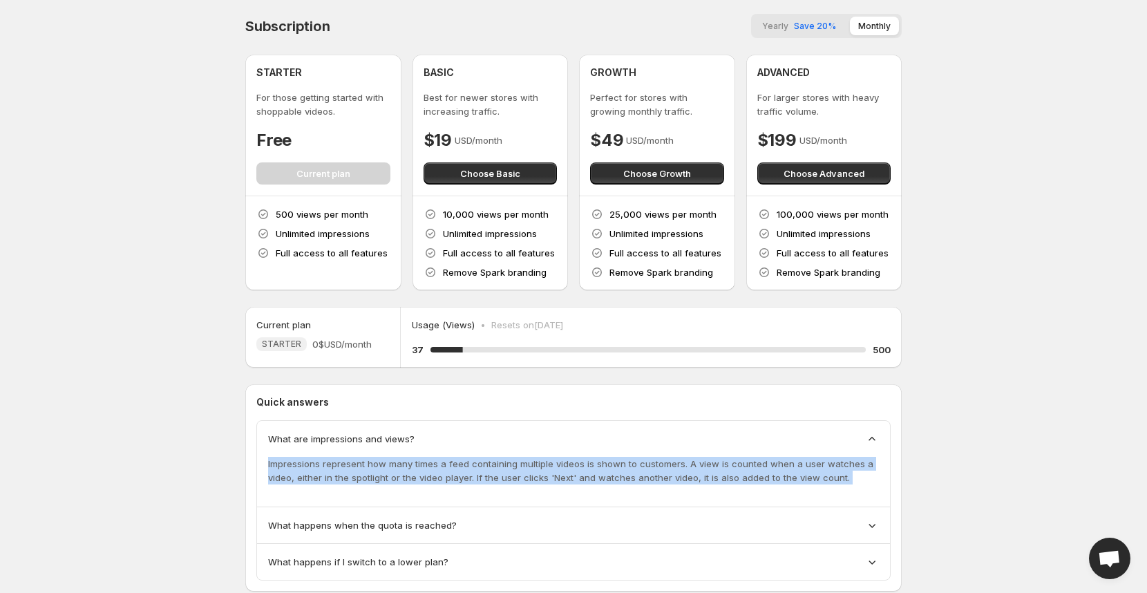
click at [430, 462] on p "Impressions represent how many times a feed containing multiple videos is shown…" at bounding box center [573, 471] width 611 height 28
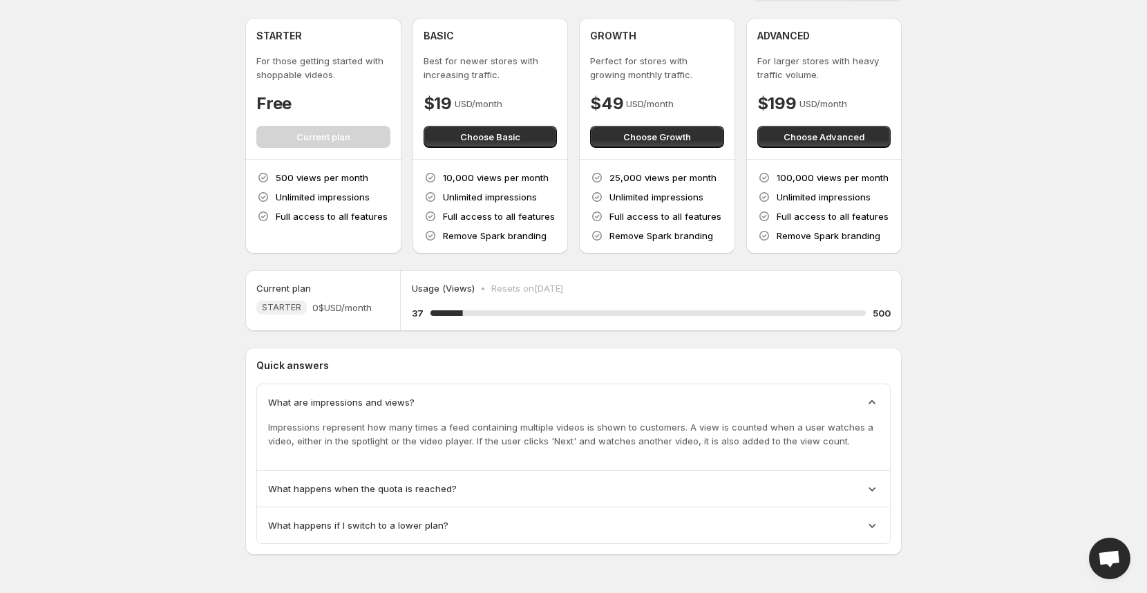
click at [497, 490] on div "What happens when the quota is reached?" at bounding box center [573, 489] width 611 height 14
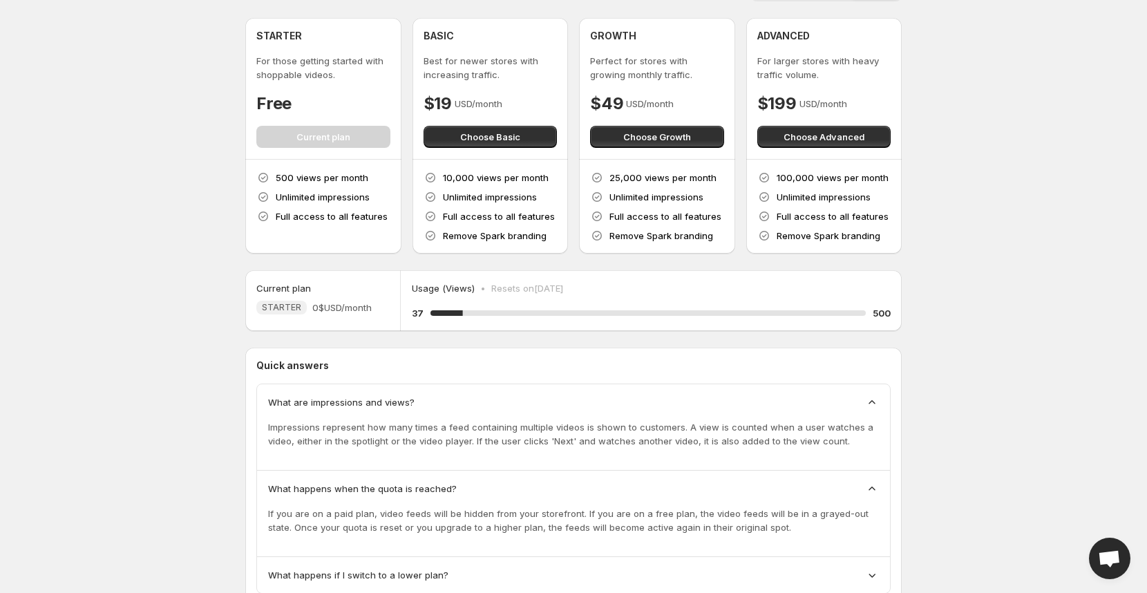
click at [491, 509] on p "If you are on a paid plan, video feeds will be hidden from your storefront. If …" at bounding box center [573, 520] width 611 height 28
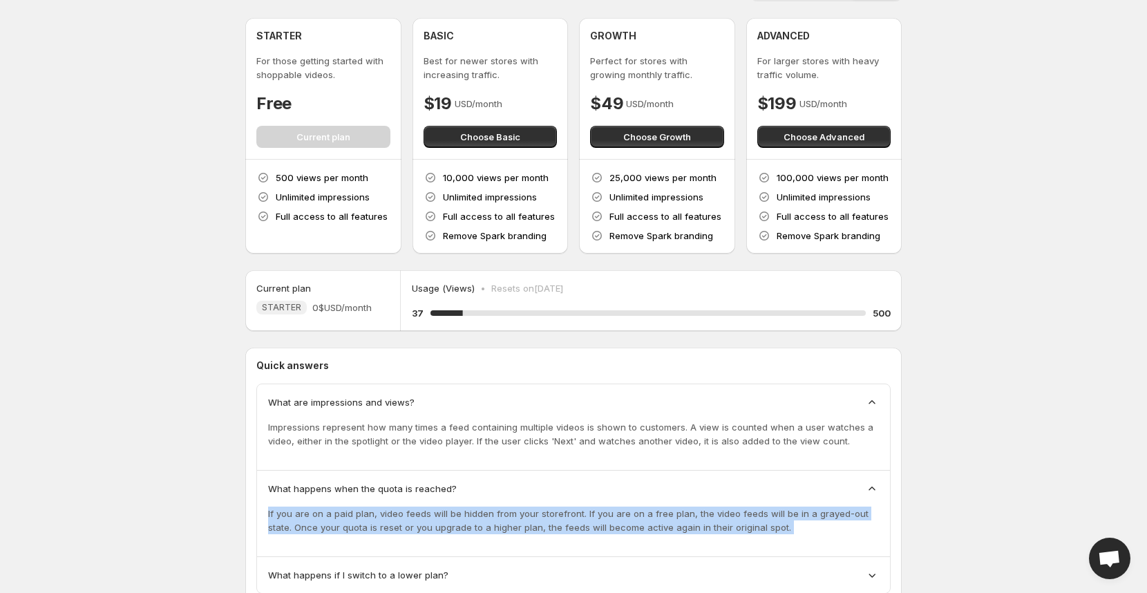
click at [491, 509] on p "If you are on a paid plan, video feeds will be hidden from your storefront. If …" at bounding box center [573, 520] width 611 height 28
copy p "If you are on a paid plan, video feeds will be hidden from your storefront. If …"
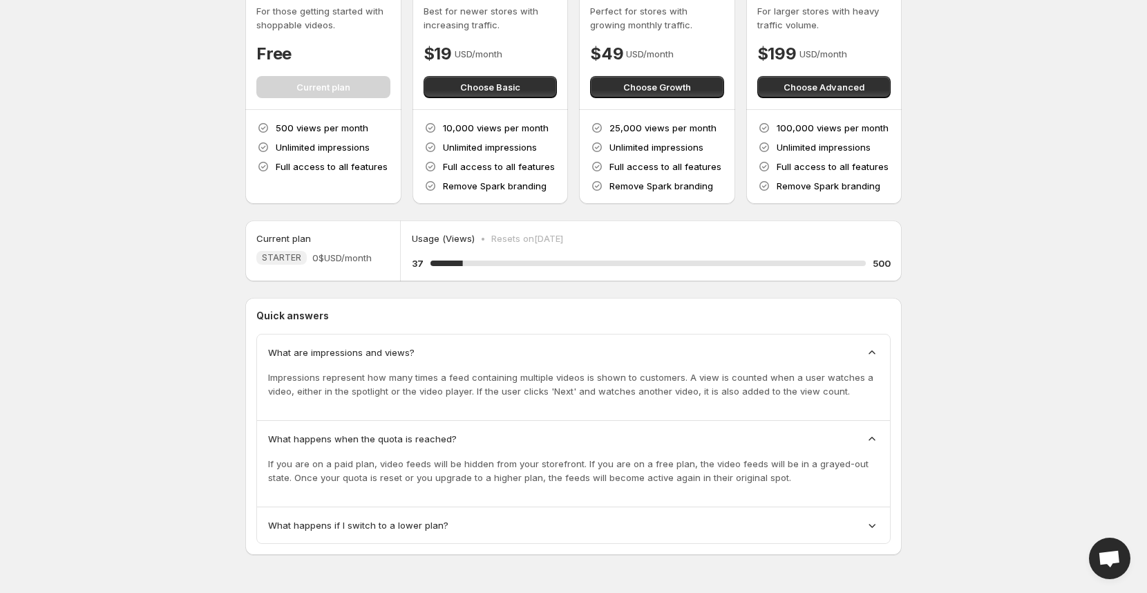
click at [453, 524] on div "What happens if I switch to a lower plan?" at bounding box center [573, 525] width 611 height 14
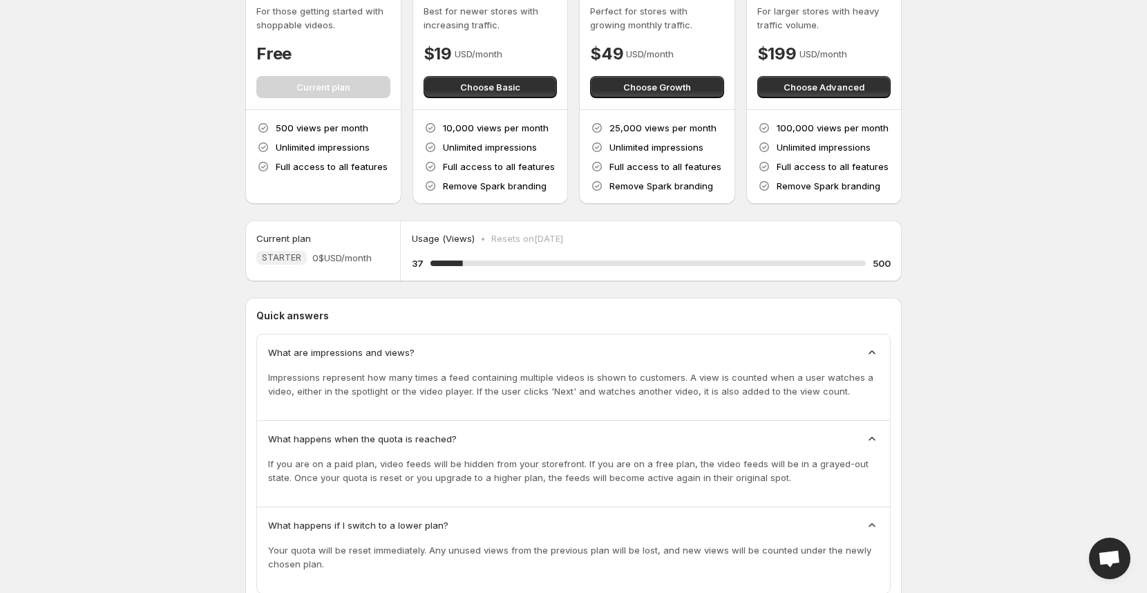
scroll to position [136, 0]
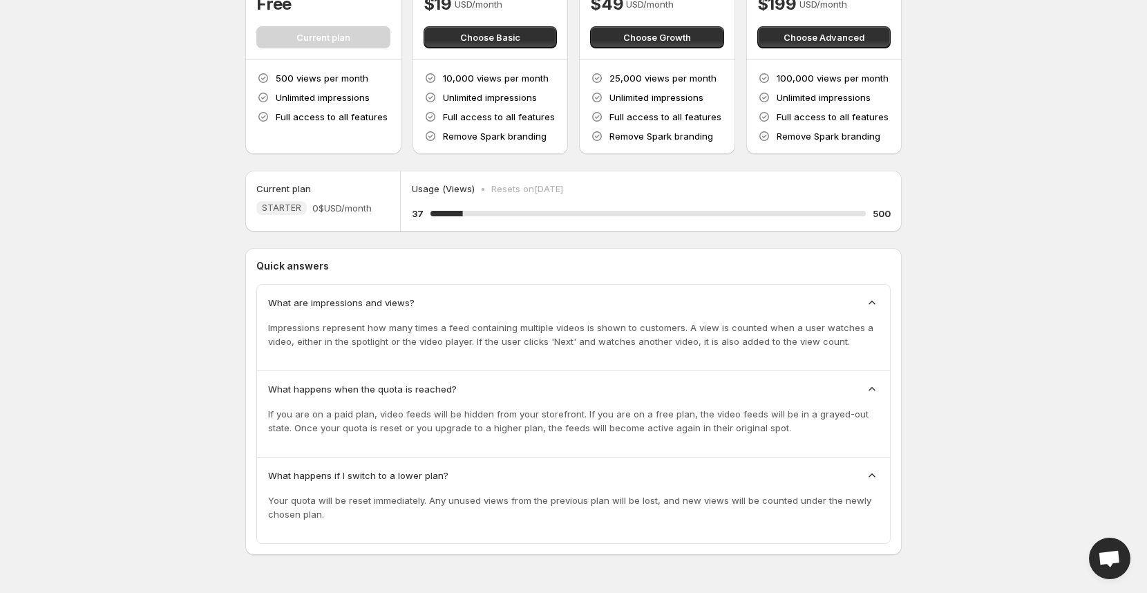
click at [416, 506] on p "Your quota will be reset immediately. Any unused views from the previous plan w…" at bounding box center [573, 507] width 611 height 28
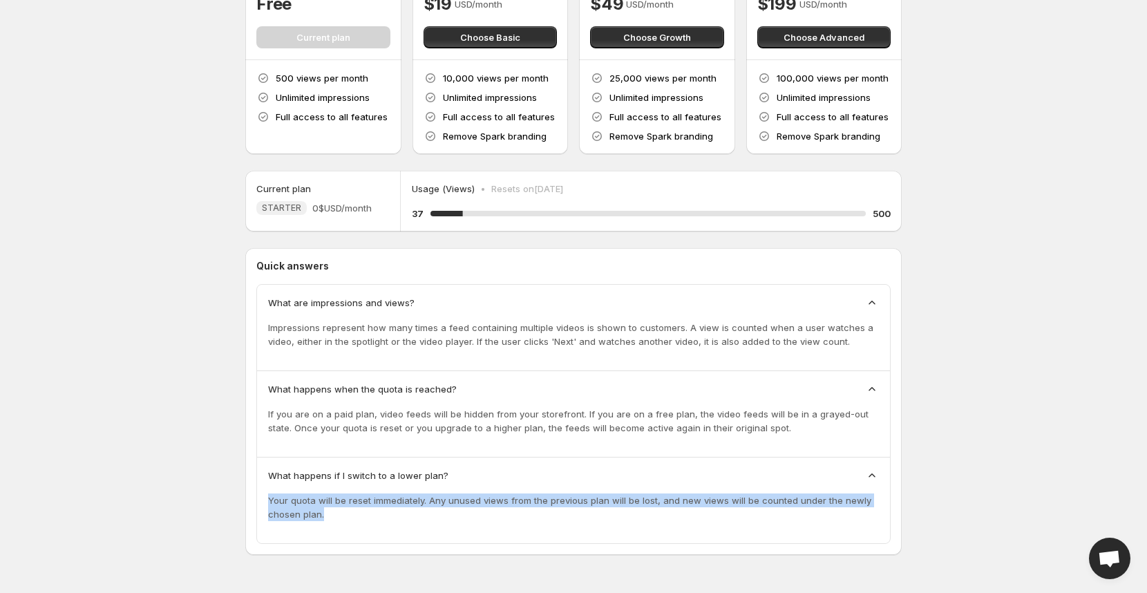
click at [416, 506] on p "Your quota will be reset immediately. Any unused views from the previous plan w…" at bounding box center [573, 507] width 611 height 28
copy p "Your quota will be reset immediately. Any unused views from the previous plan w…"
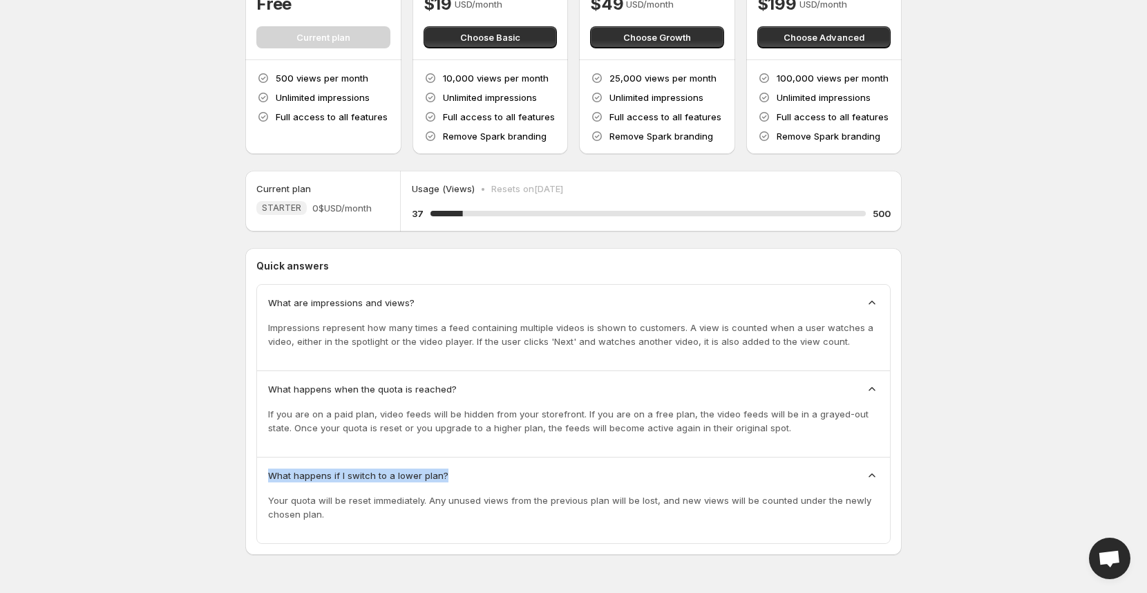
drag, startPoint x: 468, startPoint y: 475, endPoint x: 267, endPoint y: 476, distance: 201.8
click at [267, 476] on div "What happens if I switch to a lower plan? Your quota will be reset immediately.…" at bounding box center [573, 500] width 633 height 86
copy span "What happens if I switch to a lower plan?"
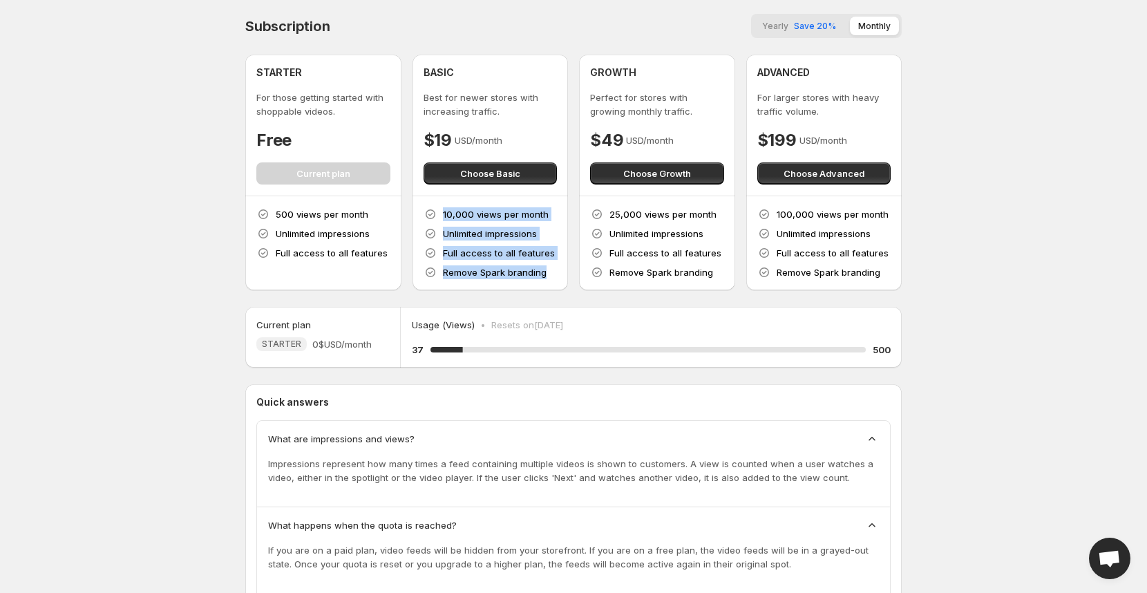
drag, startPoint x: 549, startPoint y: 276, endPoint x: 443, endPoint y: 208, distance: 126.5
click at [443, 208] on div "10,000 views per month Unlimited impressions Full access to all features Remove…" at bounding box center [491, 243] width 134 height 72
click at [1026, 162] on body "Home Feeds Videos Subscription Settings Subscription Yearly Save 20% Monthly ST…" at bounding box center [573, 296] width 1147 height 593
